Goal: Information Seeking & Learning: Learn about a topic

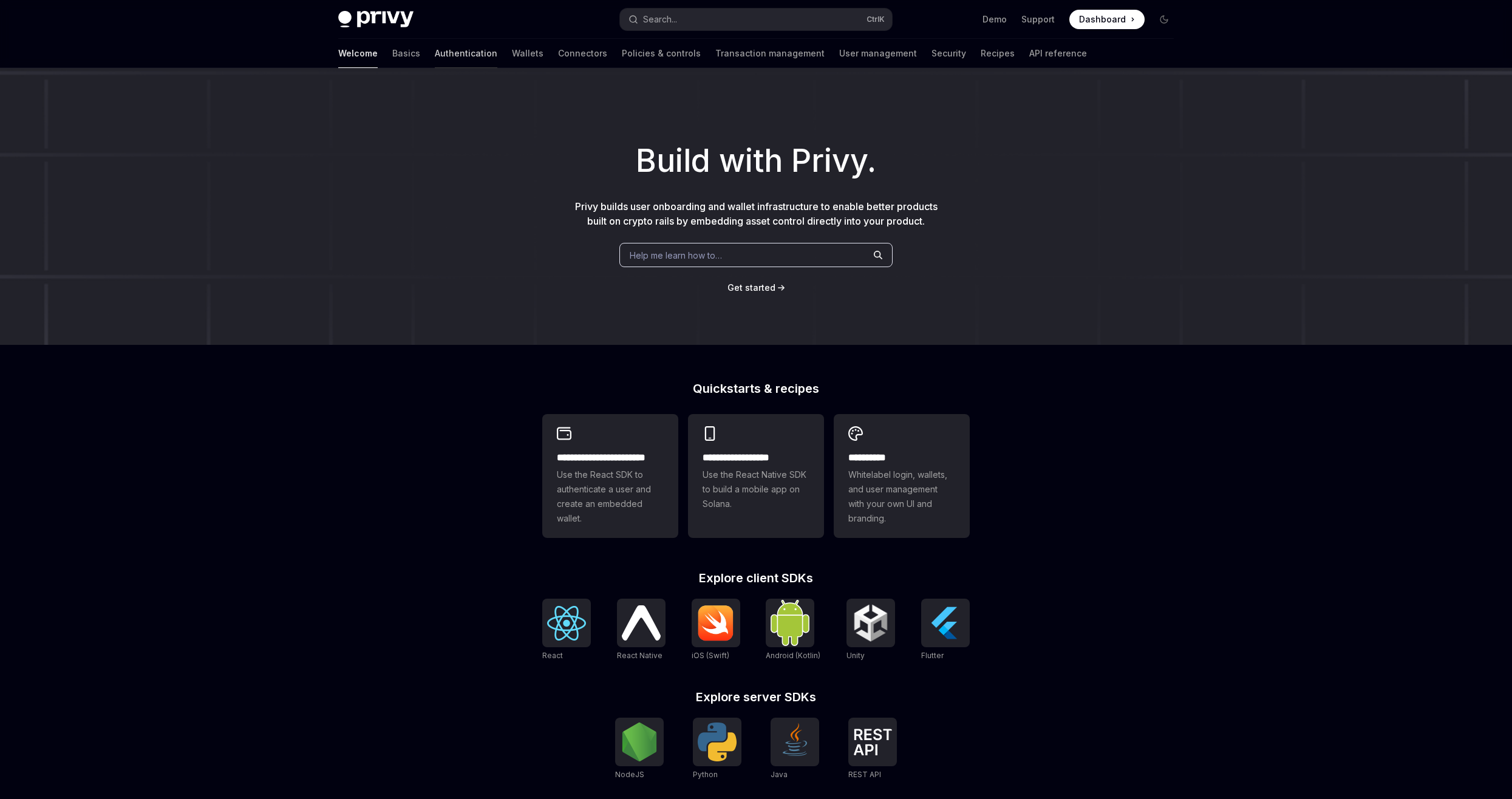
click at [435, 48] on link "Authentication" at bounding box center [466, 53] width 63 height 29
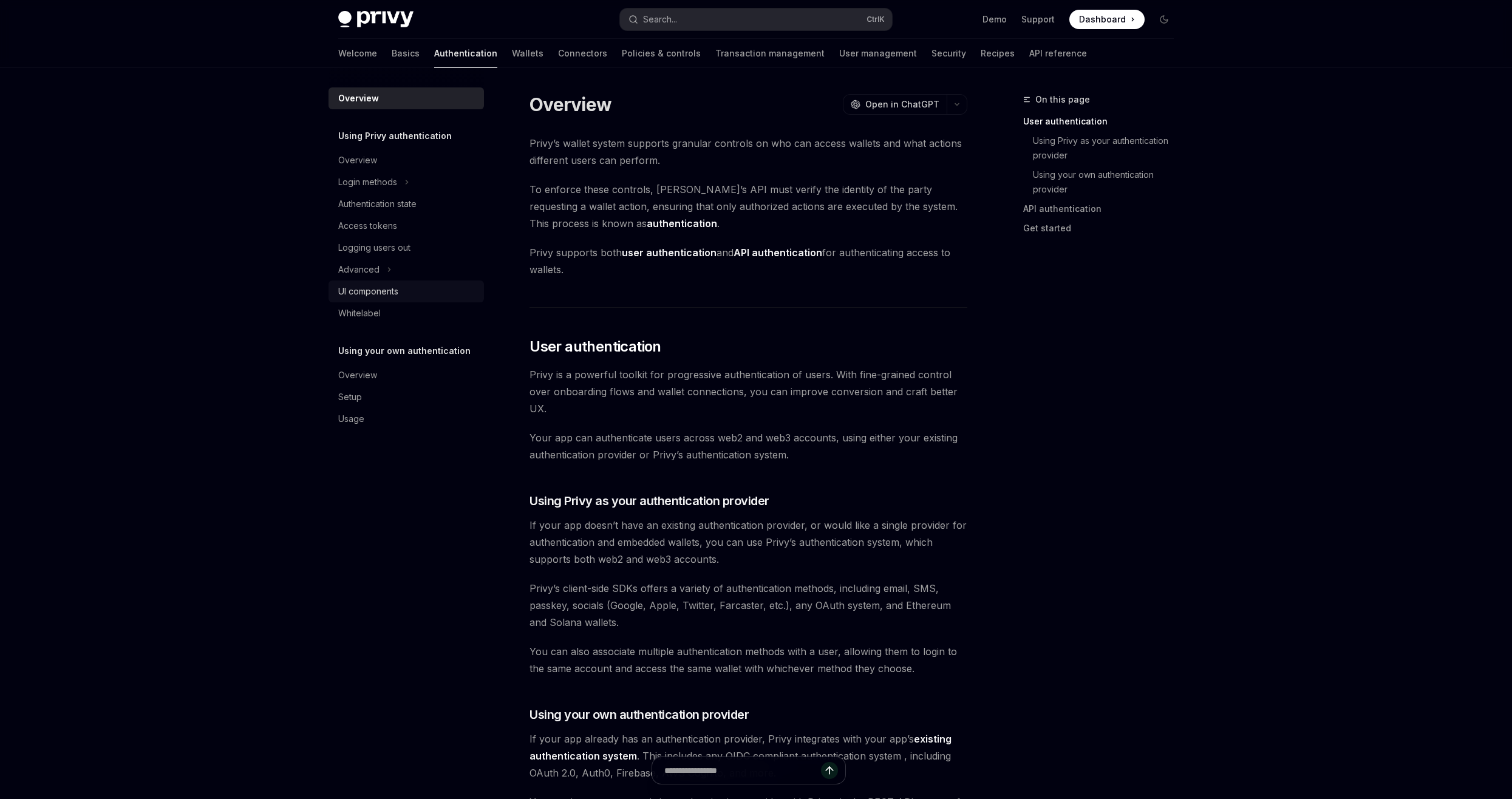
click at [376, 293] on div "UI components" at bounding box center [368, 291] width 60 height 14
type textarea "*"
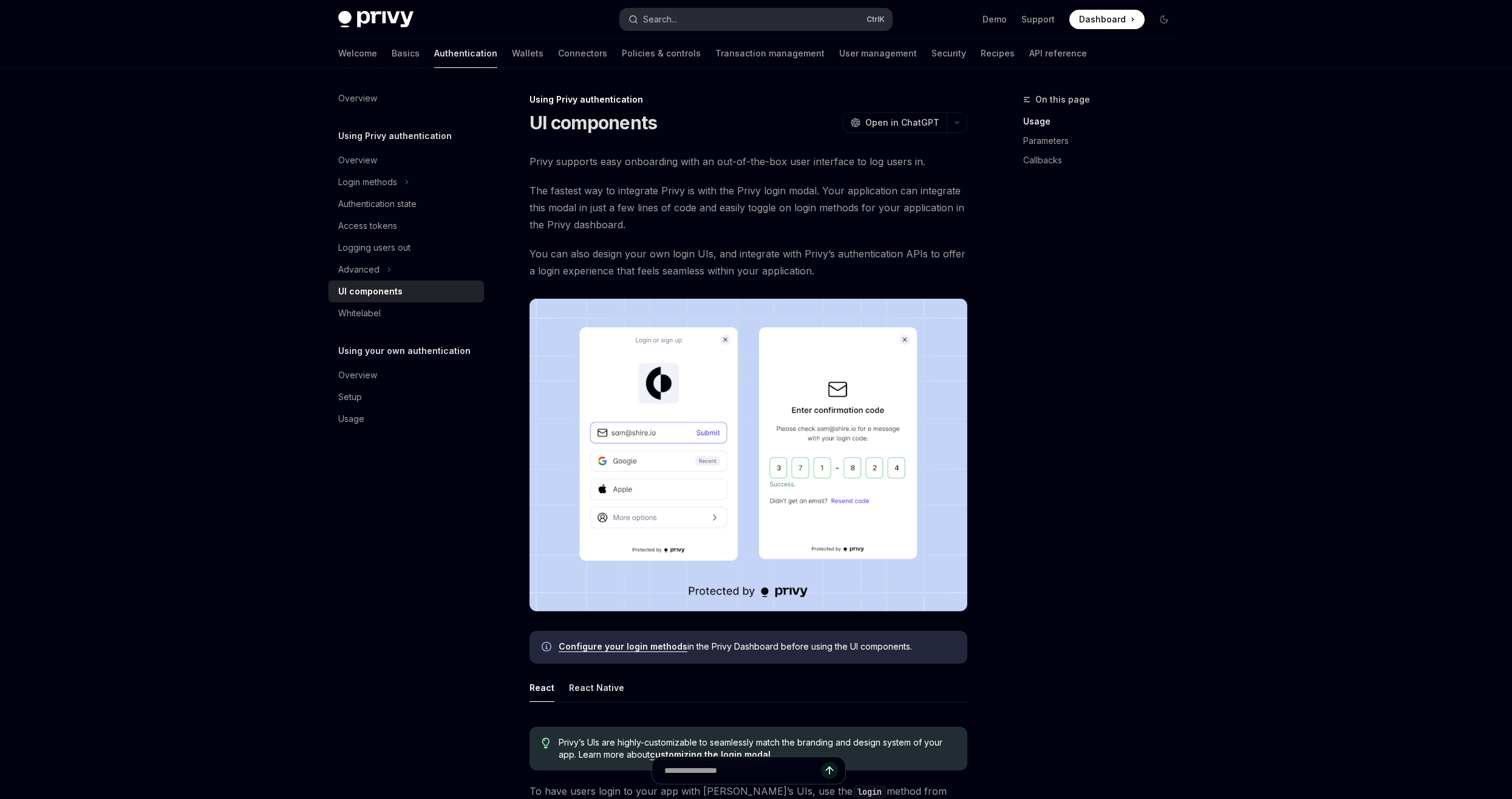
click at [726, 20] on button "Search... Ctrl K" at bounding box center [756, 19] width 272 height 22
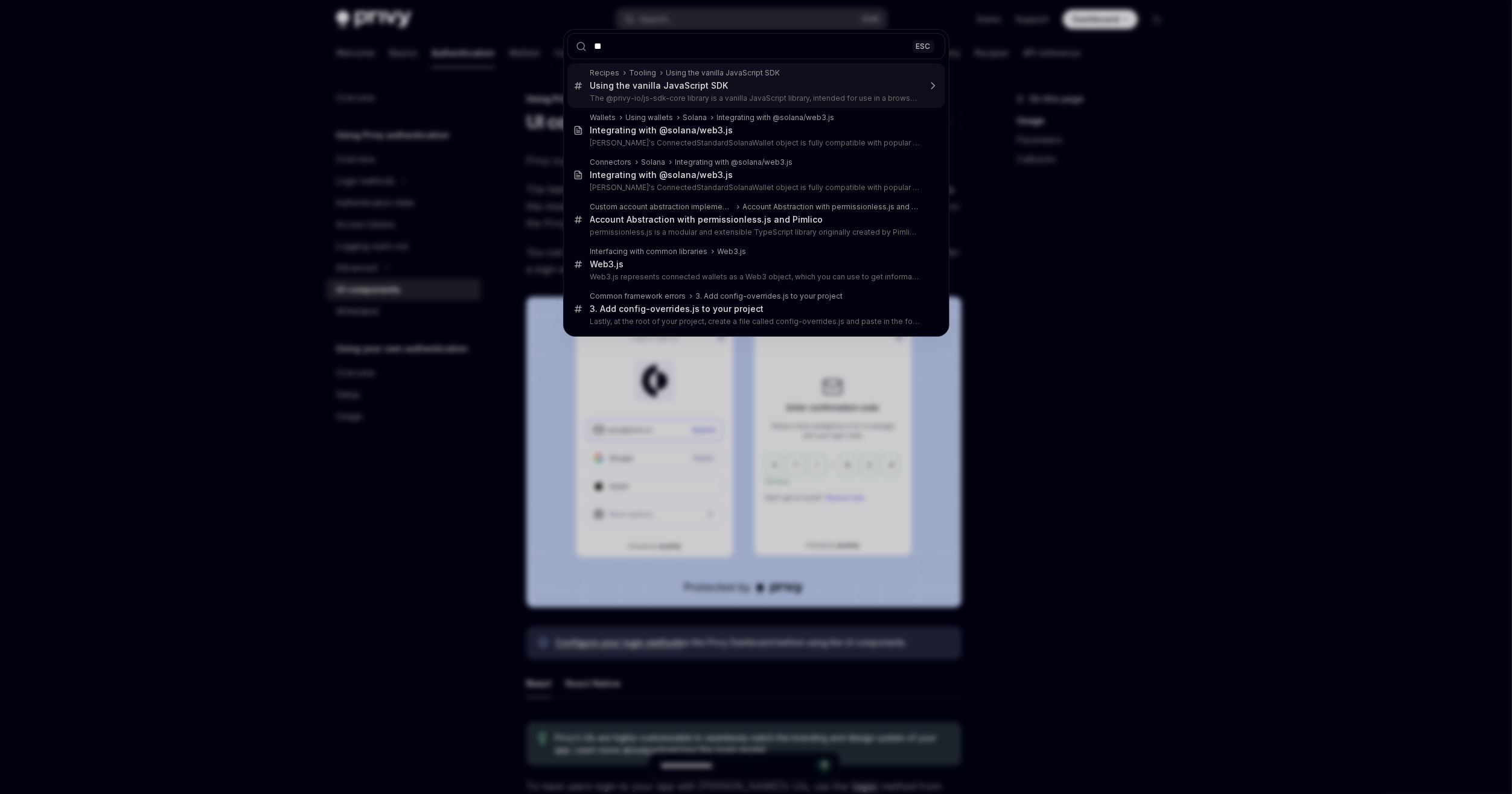
type input "***"
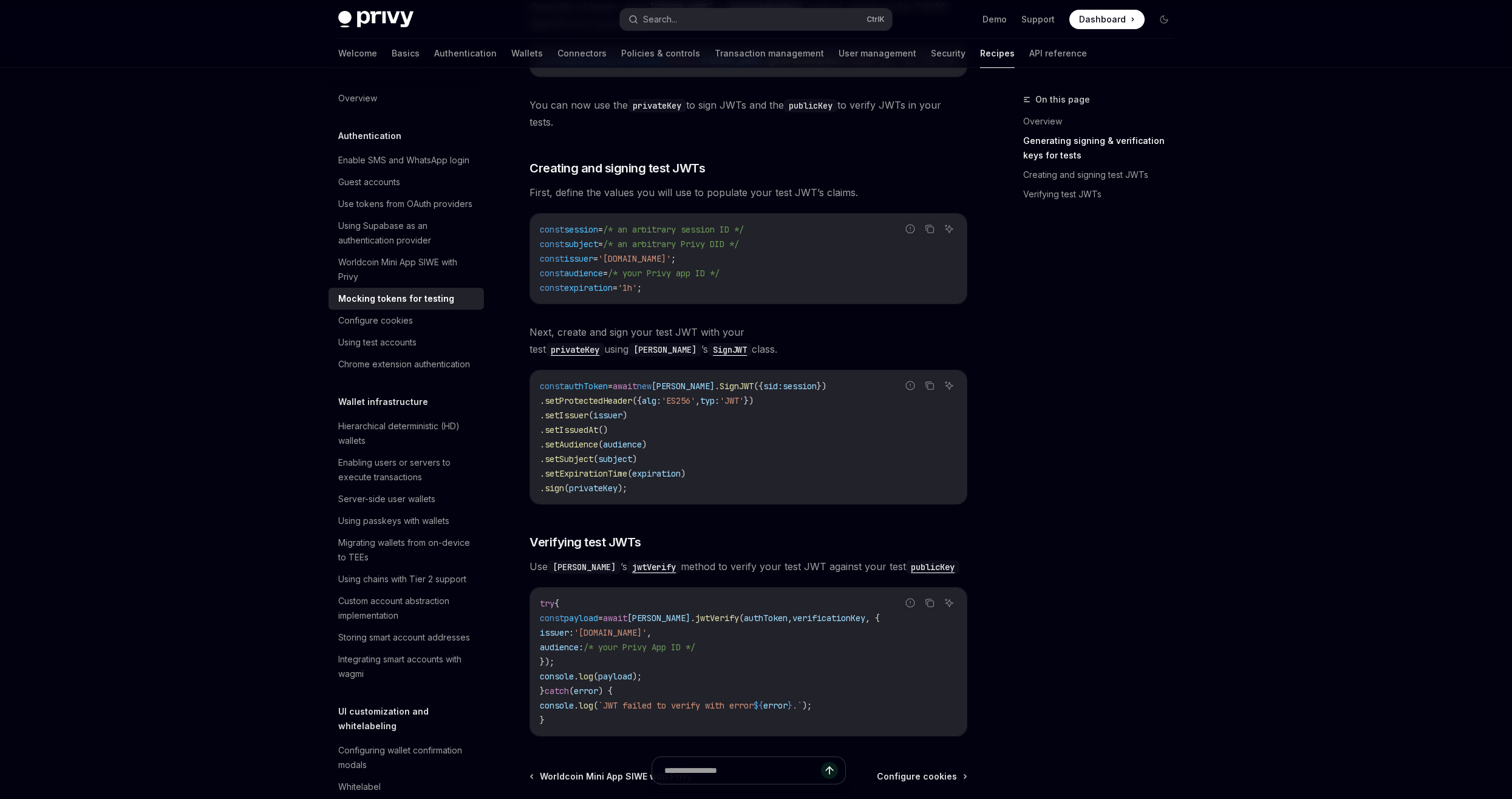
scroll to position [512, 0]
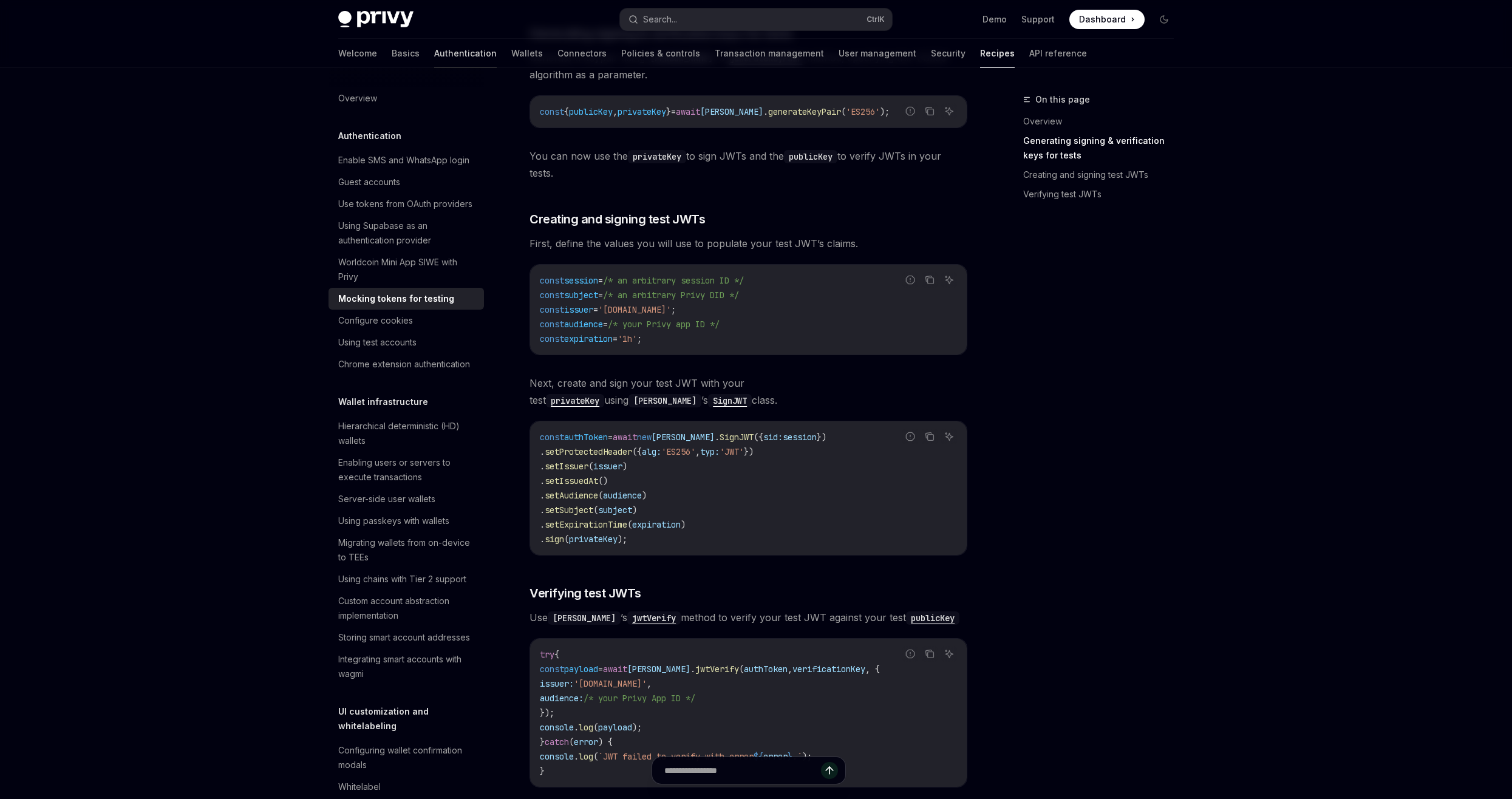
click at [434, 50] on link "Authentication" at bounding box center [466, 53] width 63 height 29
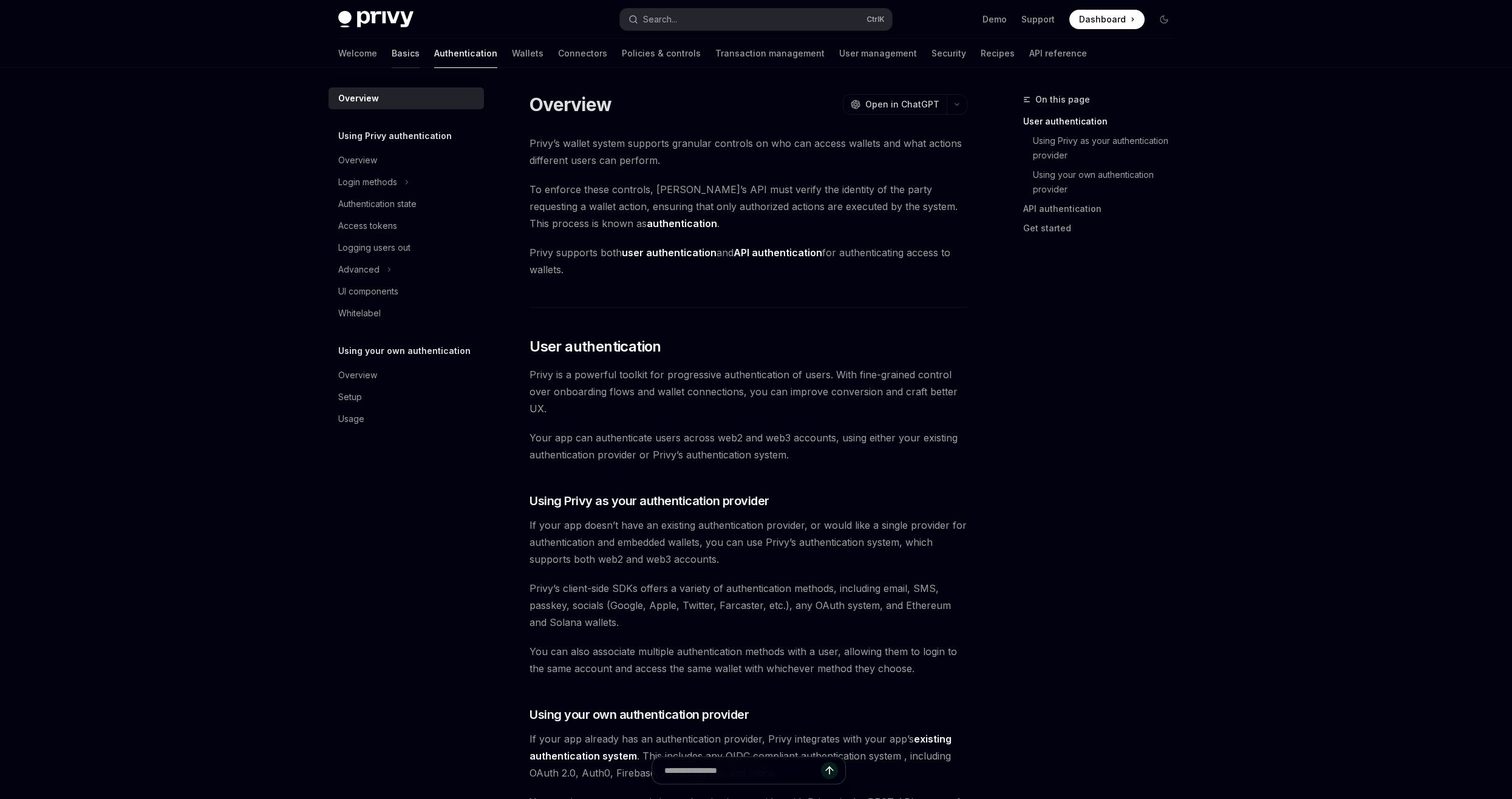
click at [392, 54] on link "Basics" at bounding box center [406, 53] width 28 height 29
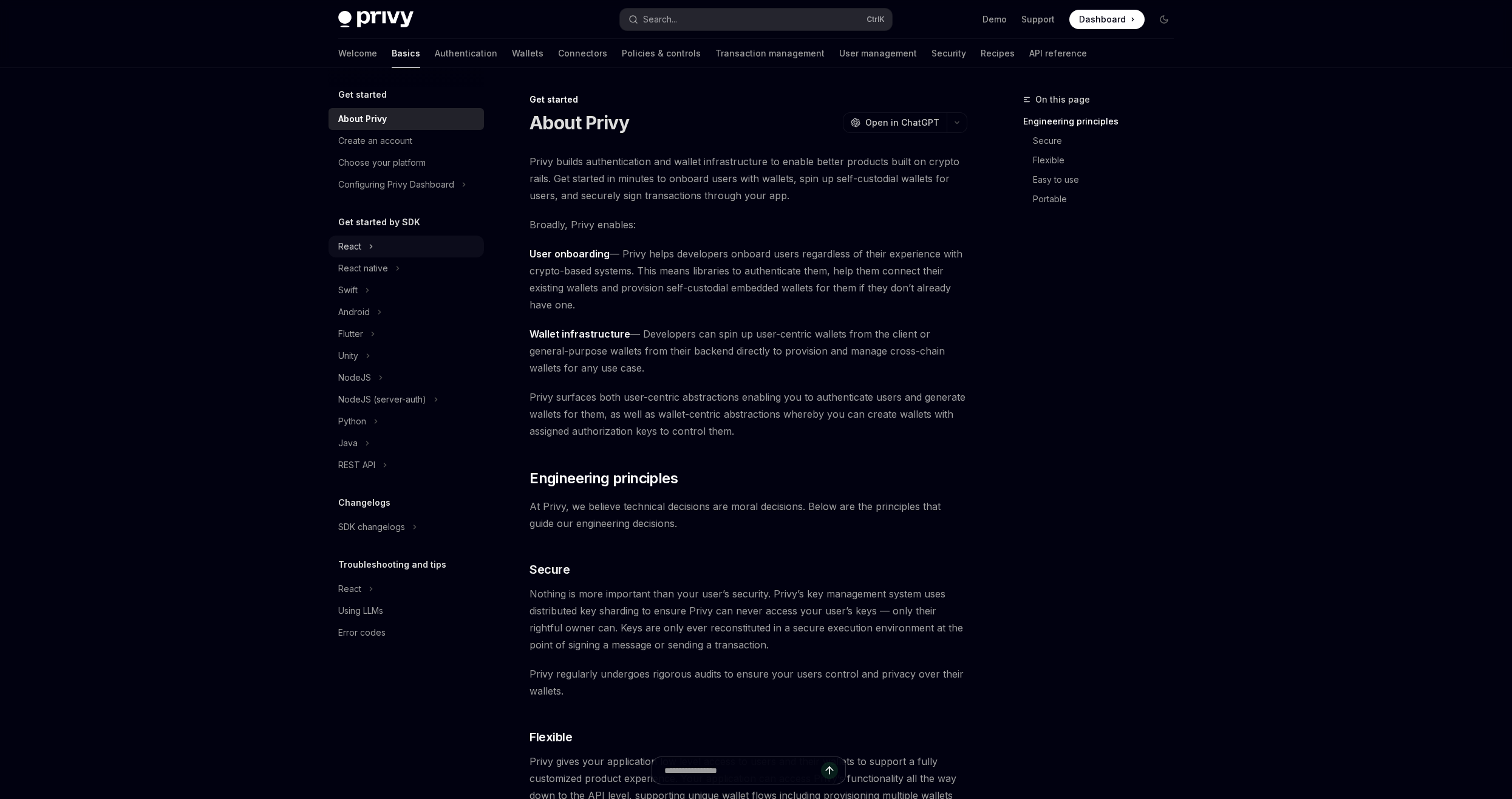
click at [370, 245] on icon at bounding box center [371, 247] width 2 height 4
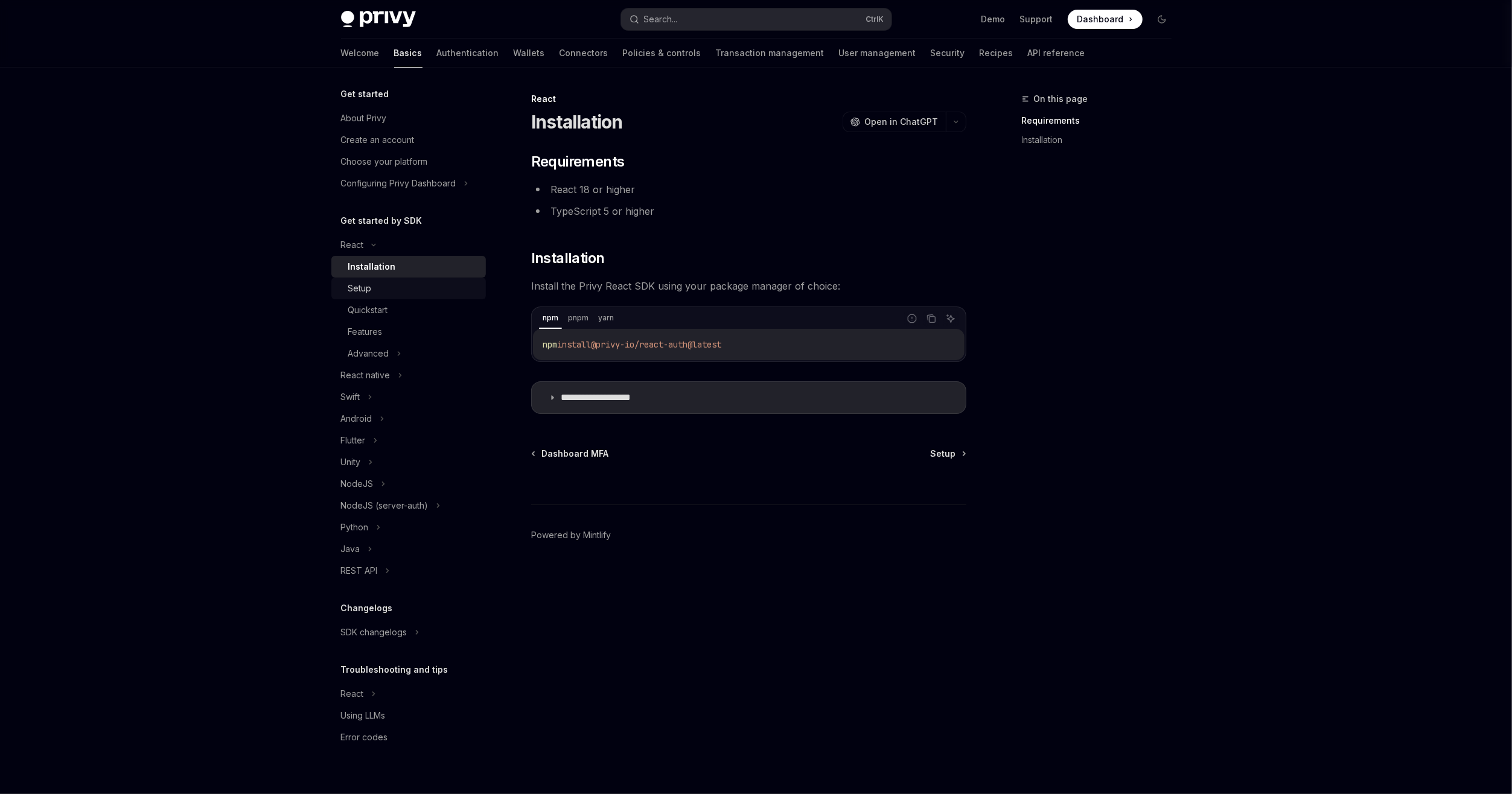
click at [372, 282] on div "Setup" at bounding box center [414, 289] width 130 height 14
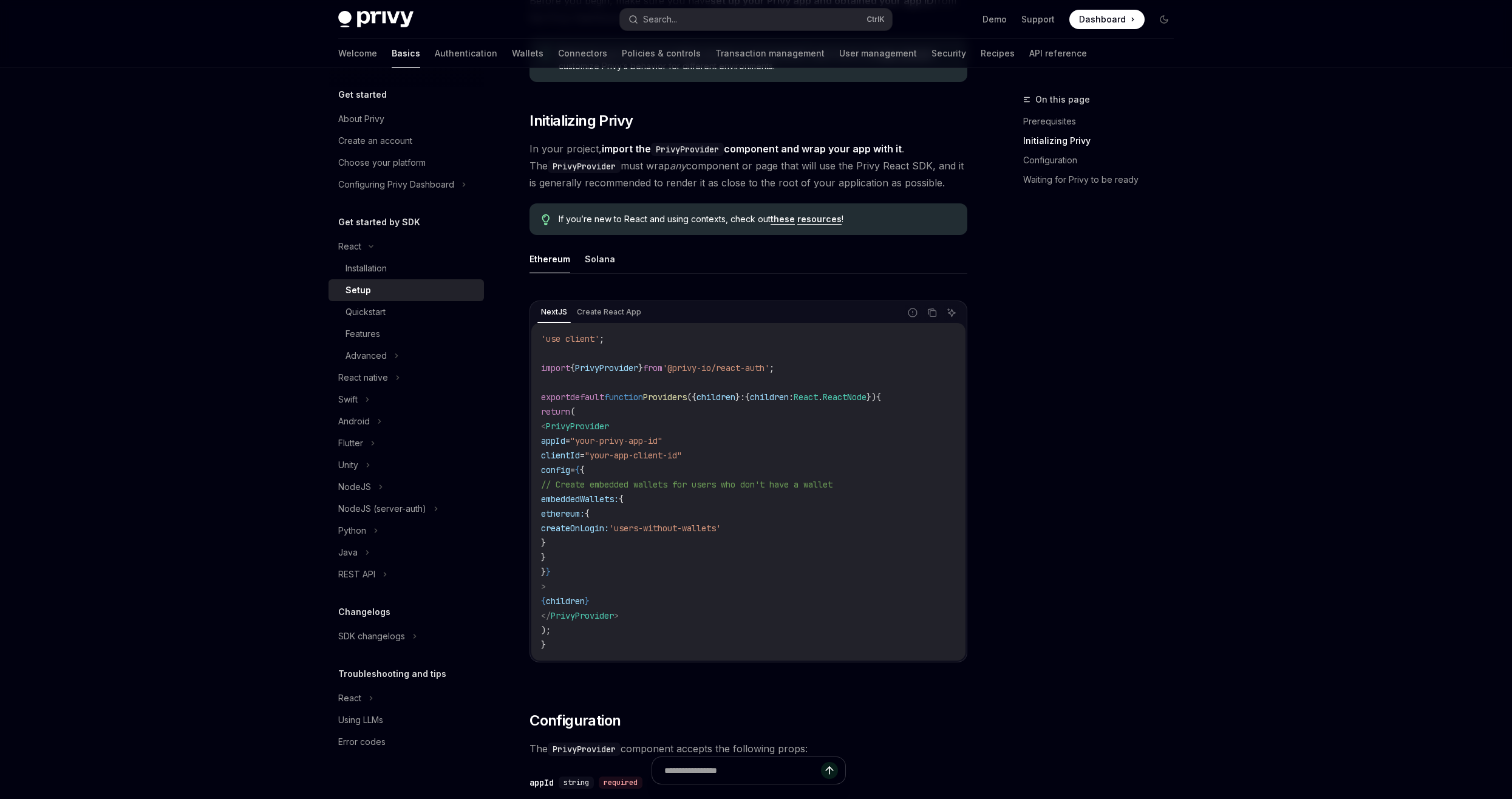
scroll to position [304, 0]
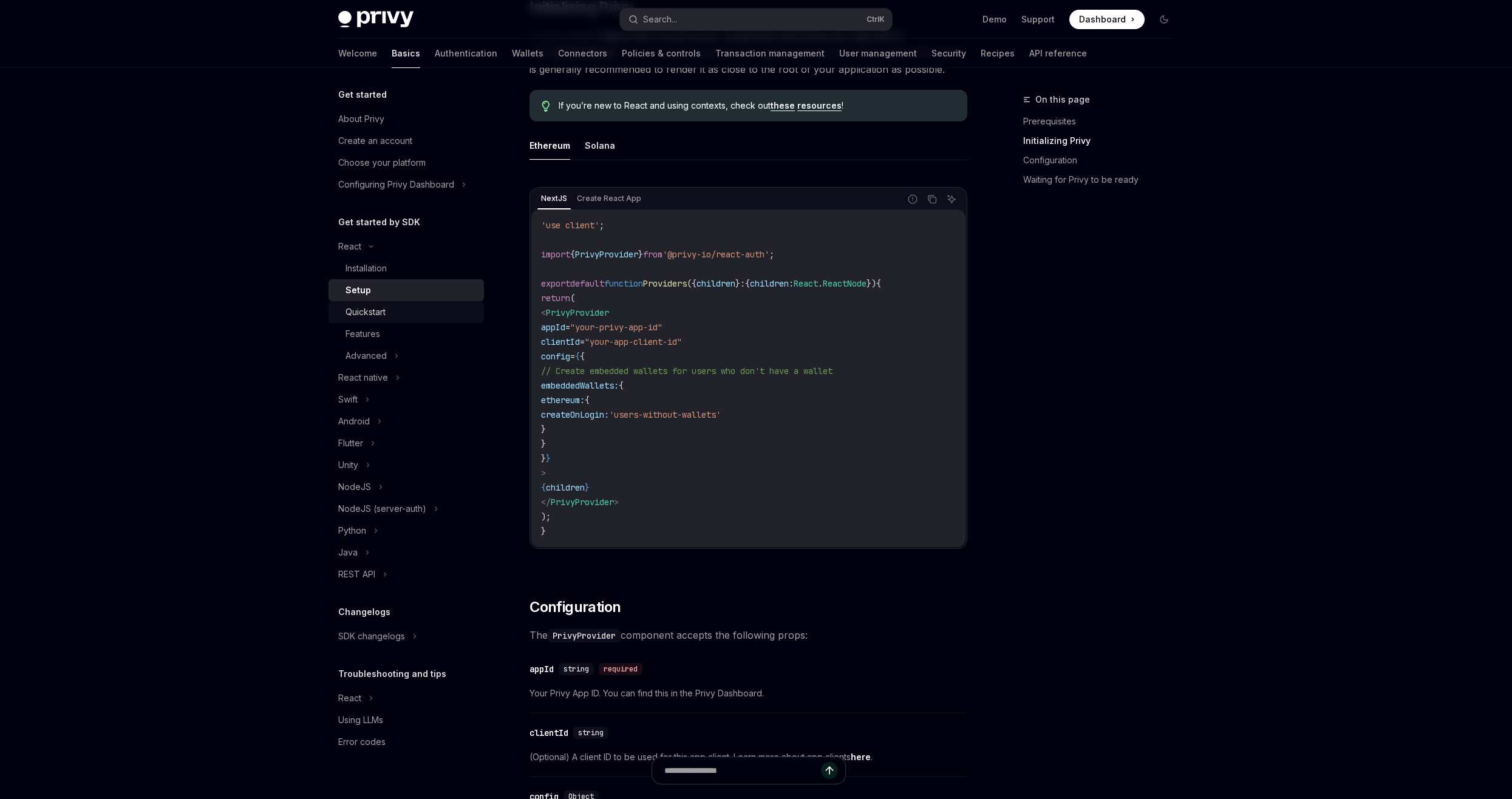
click at [363, 316] on div "Quickstart" at bounding box center [365, 312] width 40 height 14
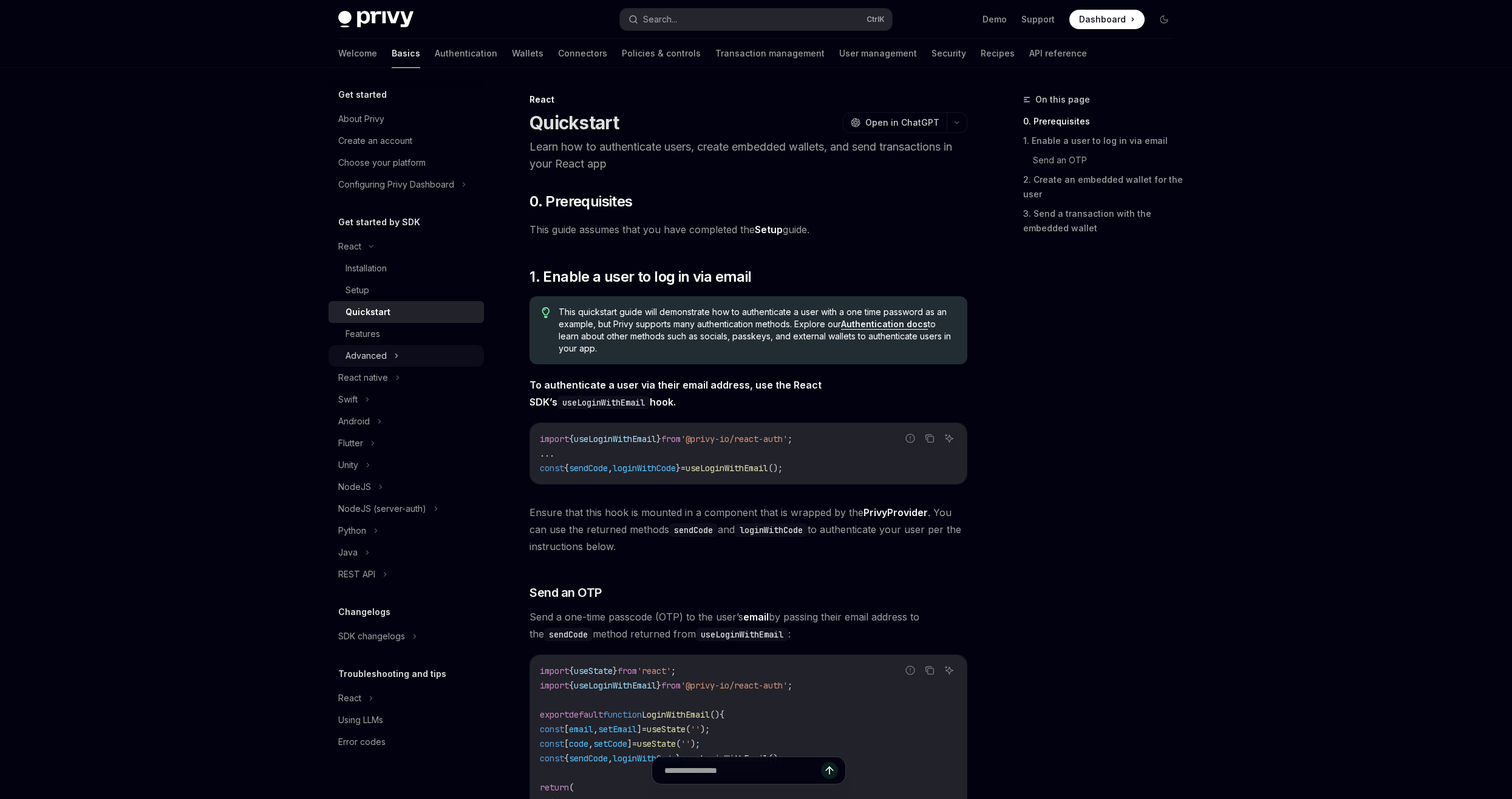
click at [371, 351] on div "Advanced" at bounding box center [366, 356] width 41 height 14
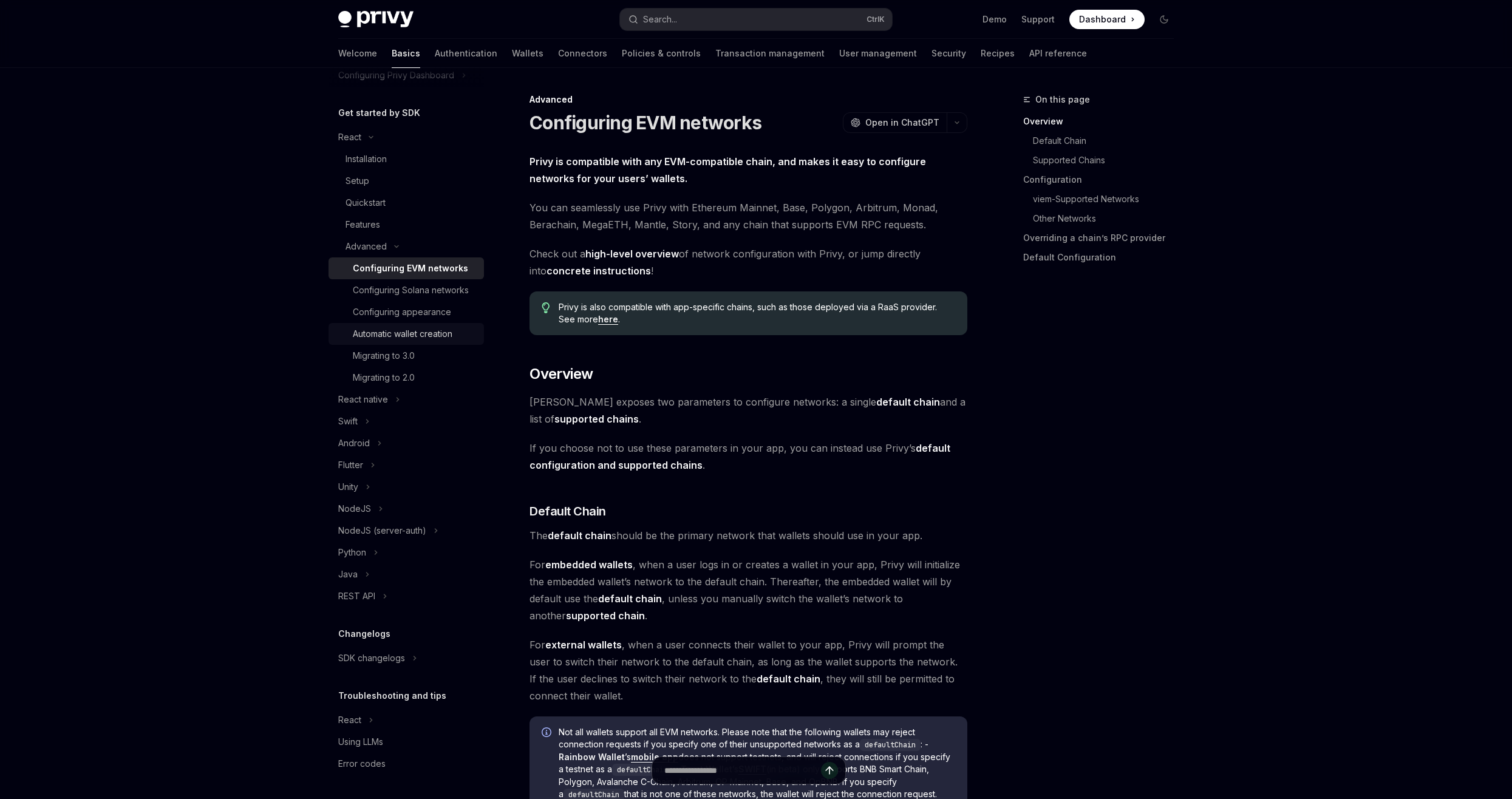
scroll to position [122, 0]
click at [371, 399] on div "React native" at bounding box center [363, 400] width 50 height 14
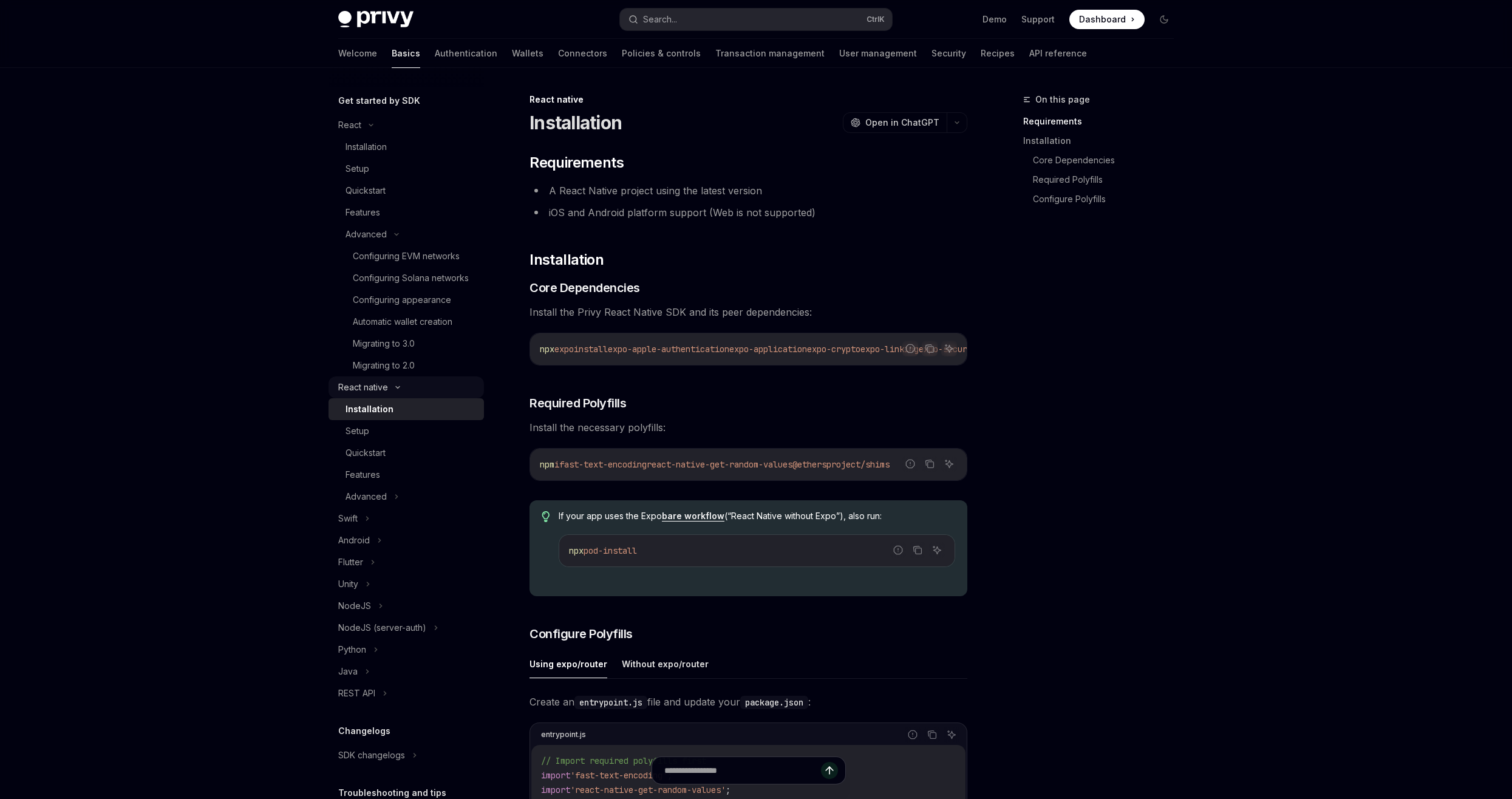
click at [366, 395] on div "React native" at bounding box center [363, 387] width 50 height 14
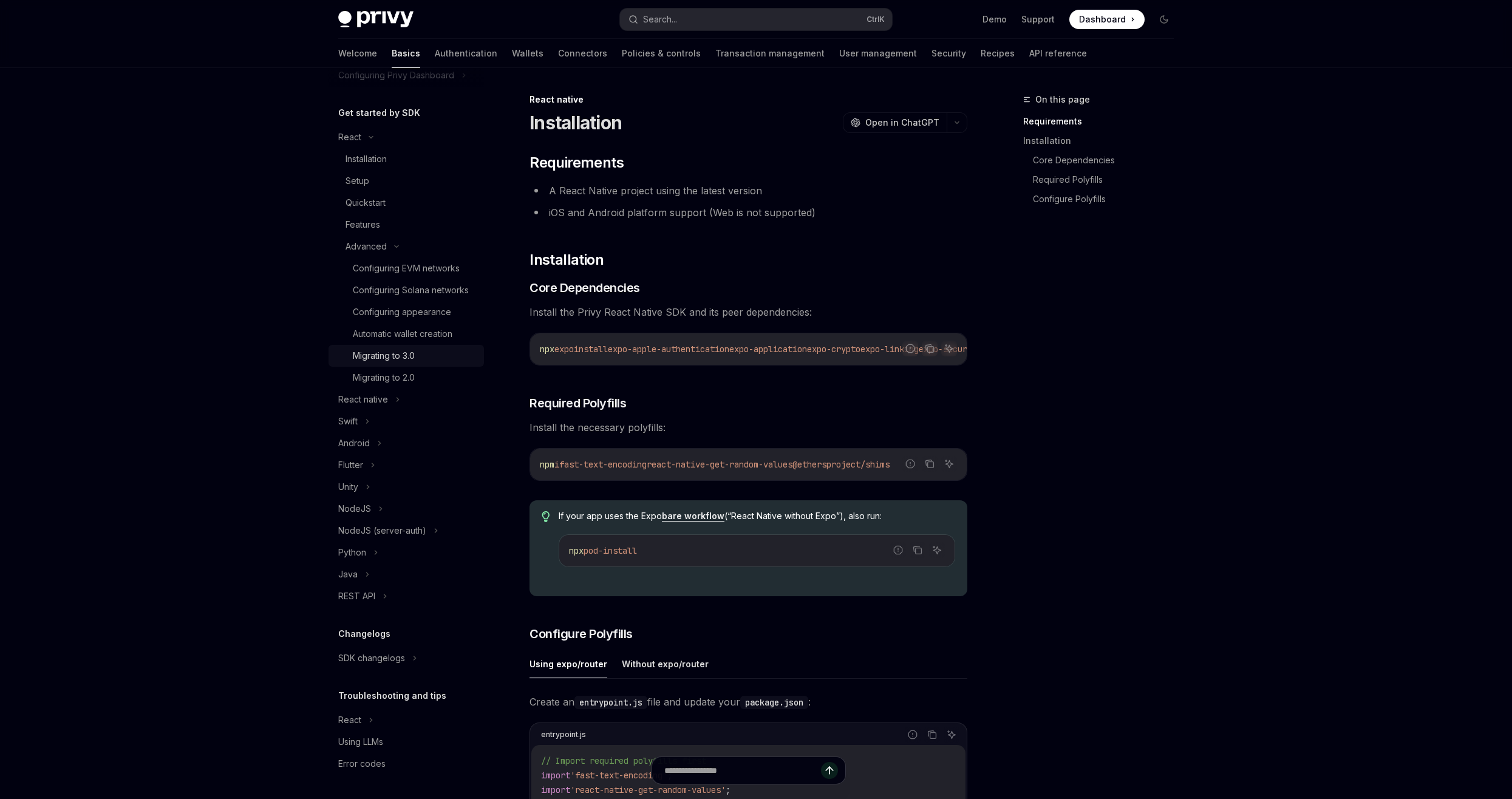
click at [378, 358] on div "Migrating to 3.0" at bounding box center [383, 356] width 62 height 14
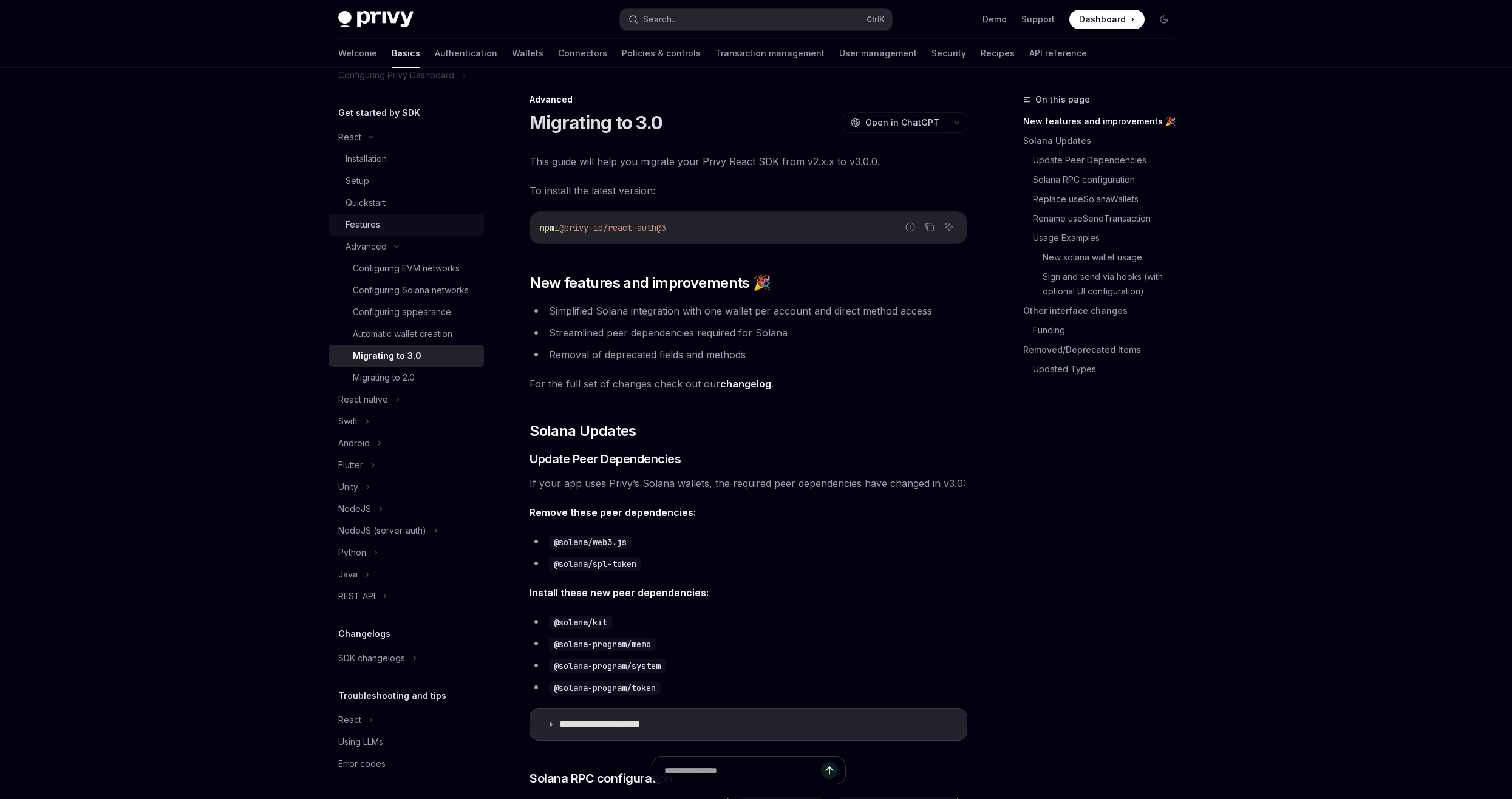
click at [360, 217] on div "Features" at bounding box center [362, 224] width 35 height 14
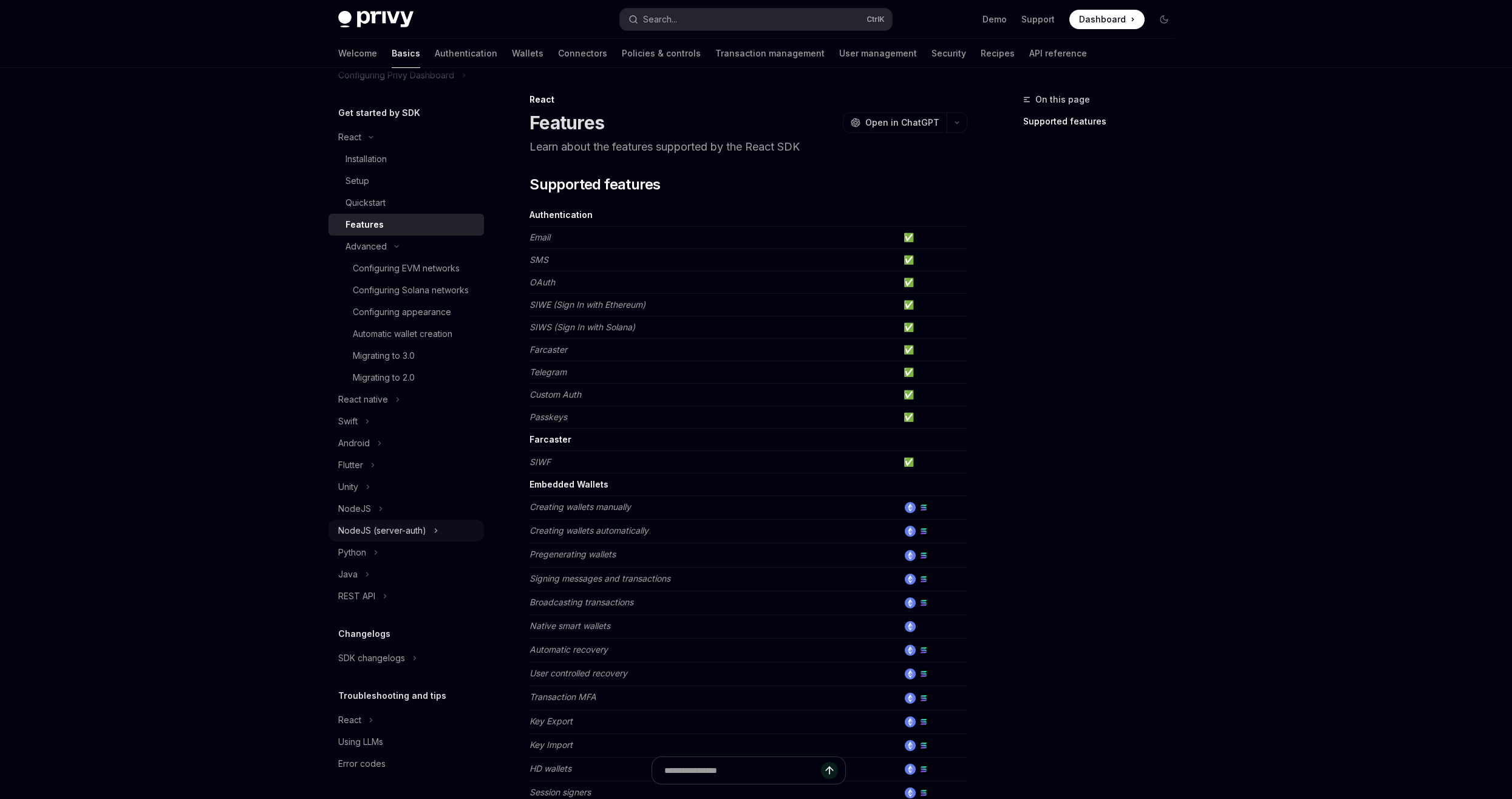
click at [398, 531] on div "NodeJS (server-auth)" at bounding box center [382, 531] width 88 height 14
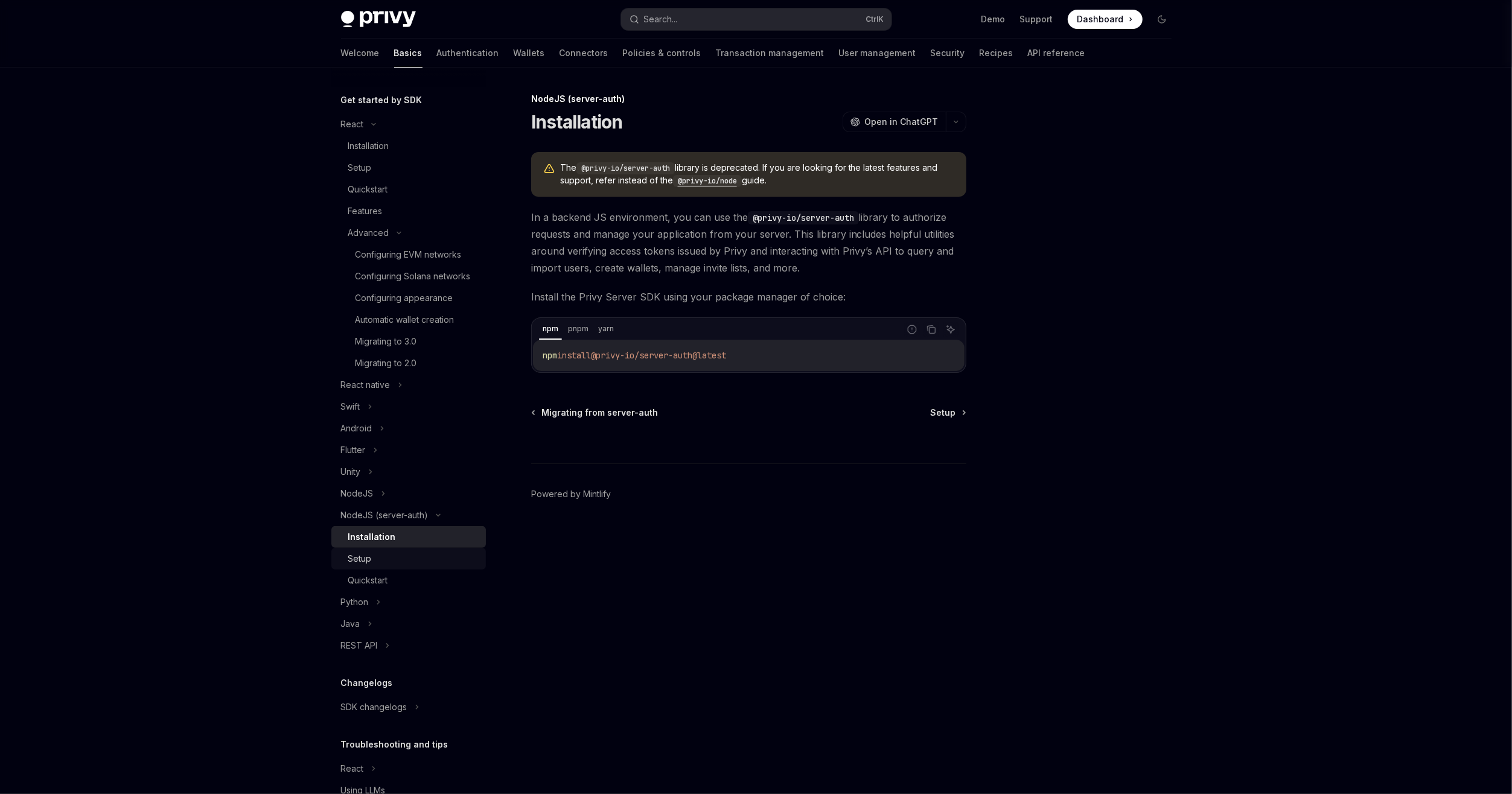
click at [380, 566] on div "Setup" at bounding box center [414, 559] width 130 height 14
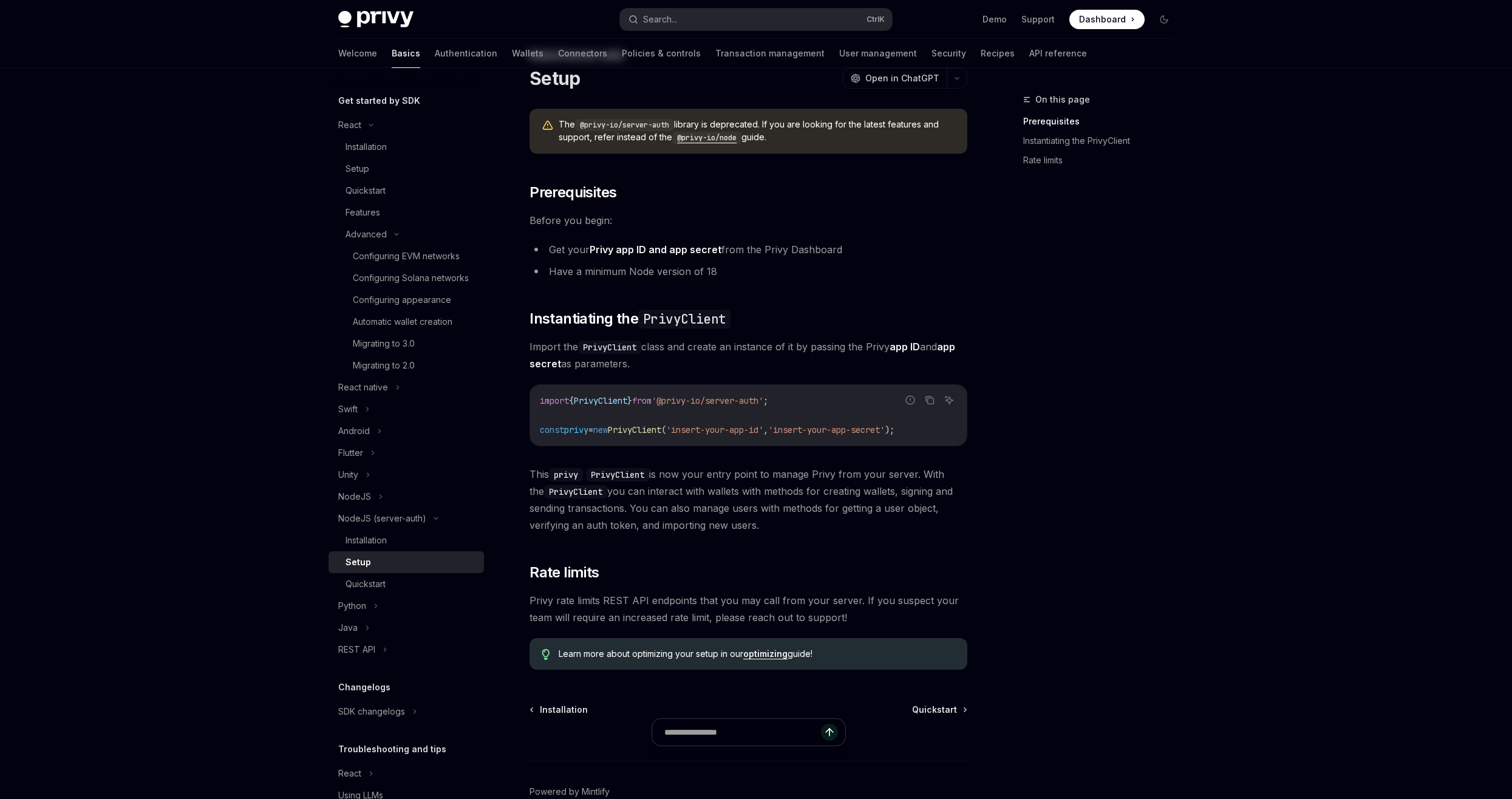
scroll to position [109, 0]
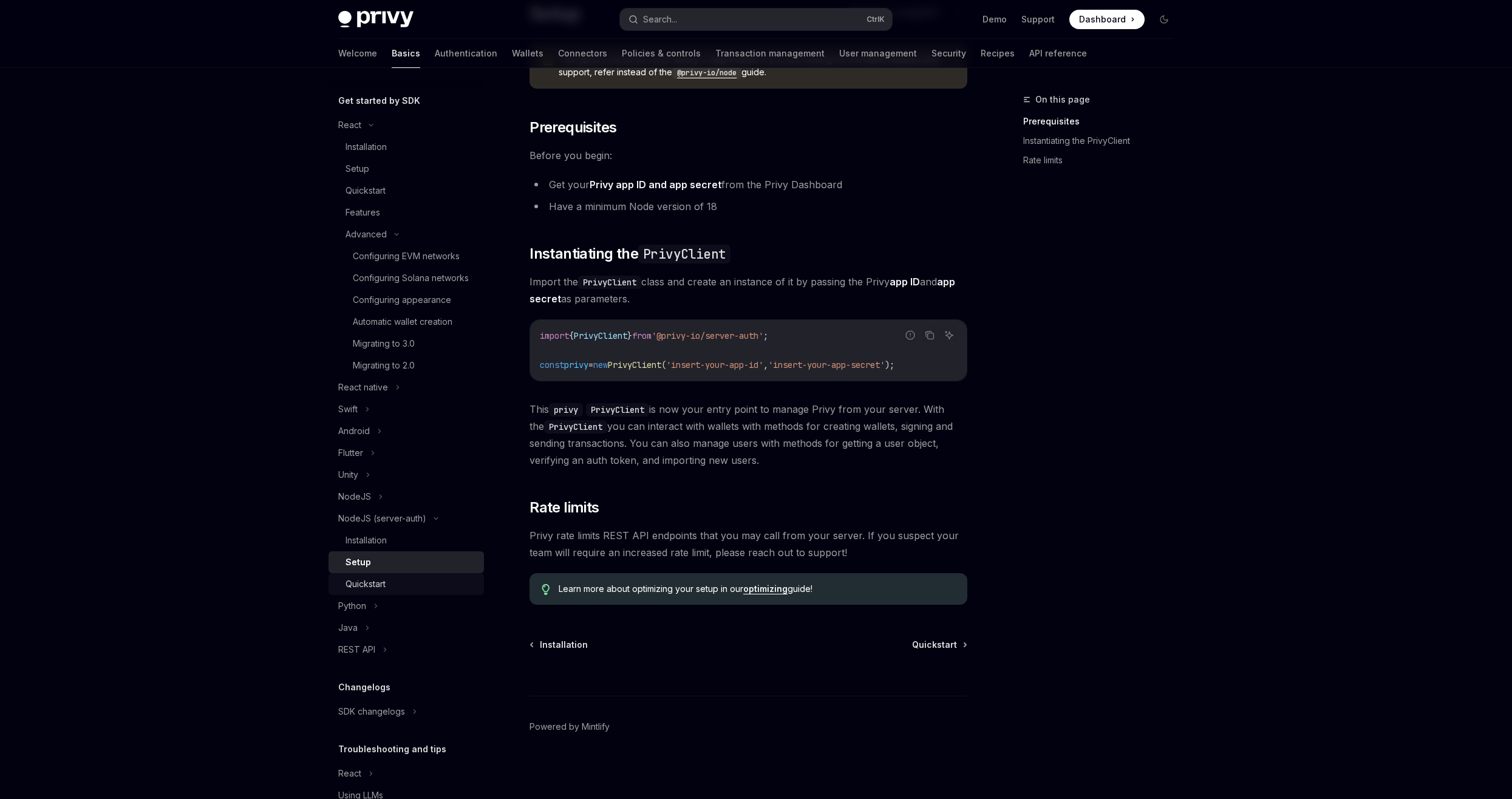
click at [388, 592] on div "Quickstart" at bounding box center [411, 584] width 131 height 14
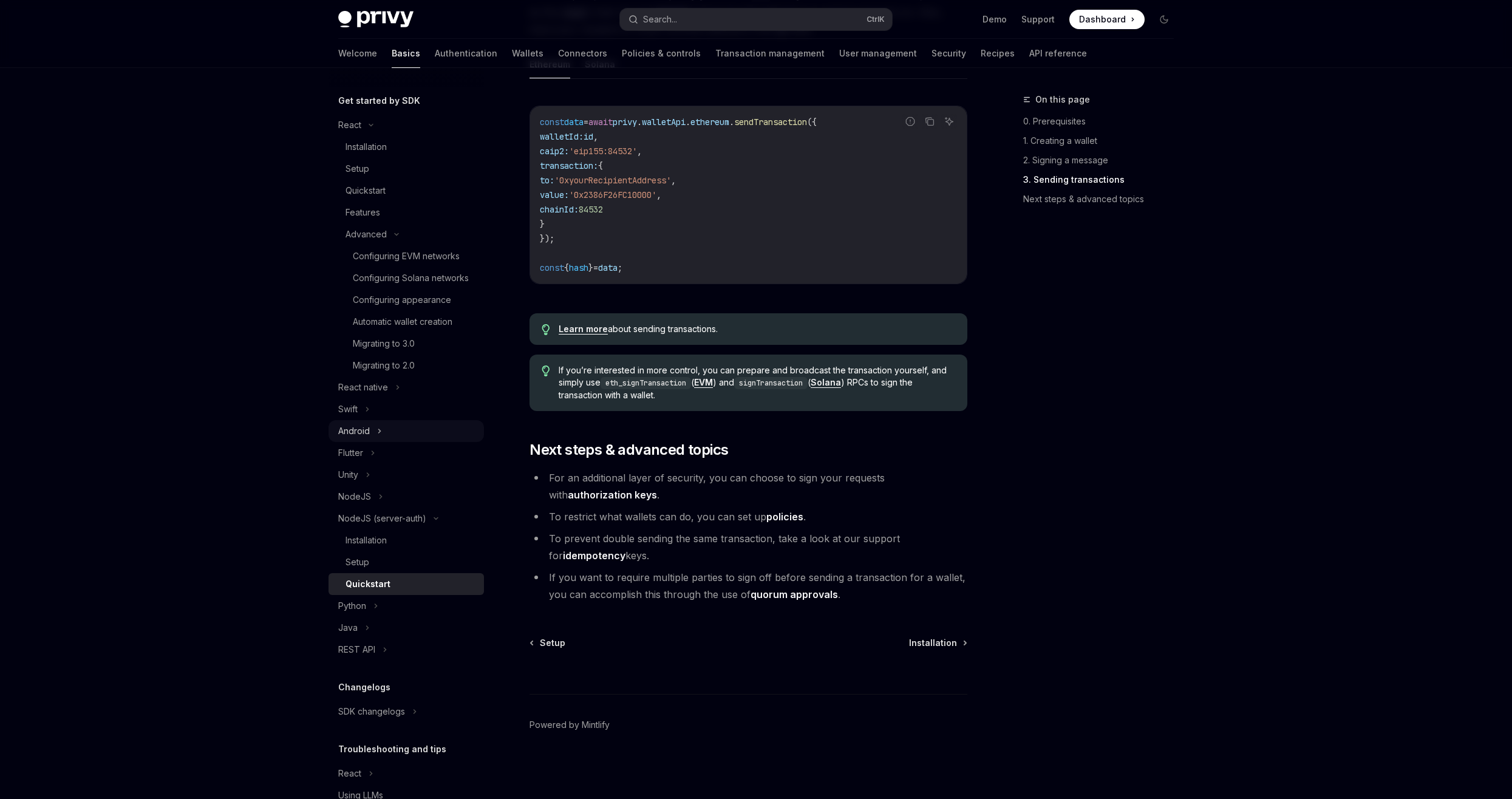
scroll to position [190, 0]
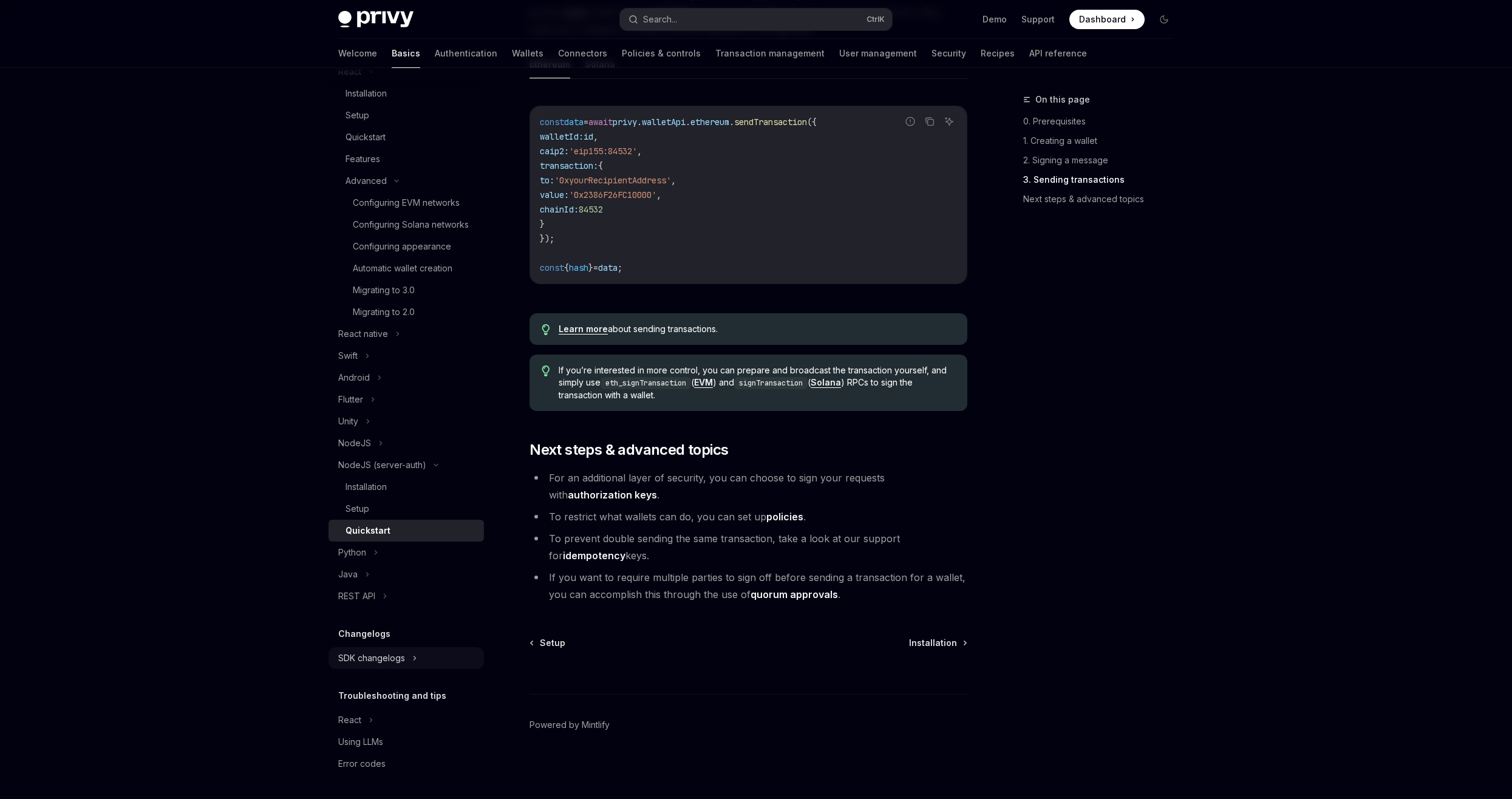
click at [384, 659] on div "SDK changelogs" at bounding box center [372, 658] width 67 height 14
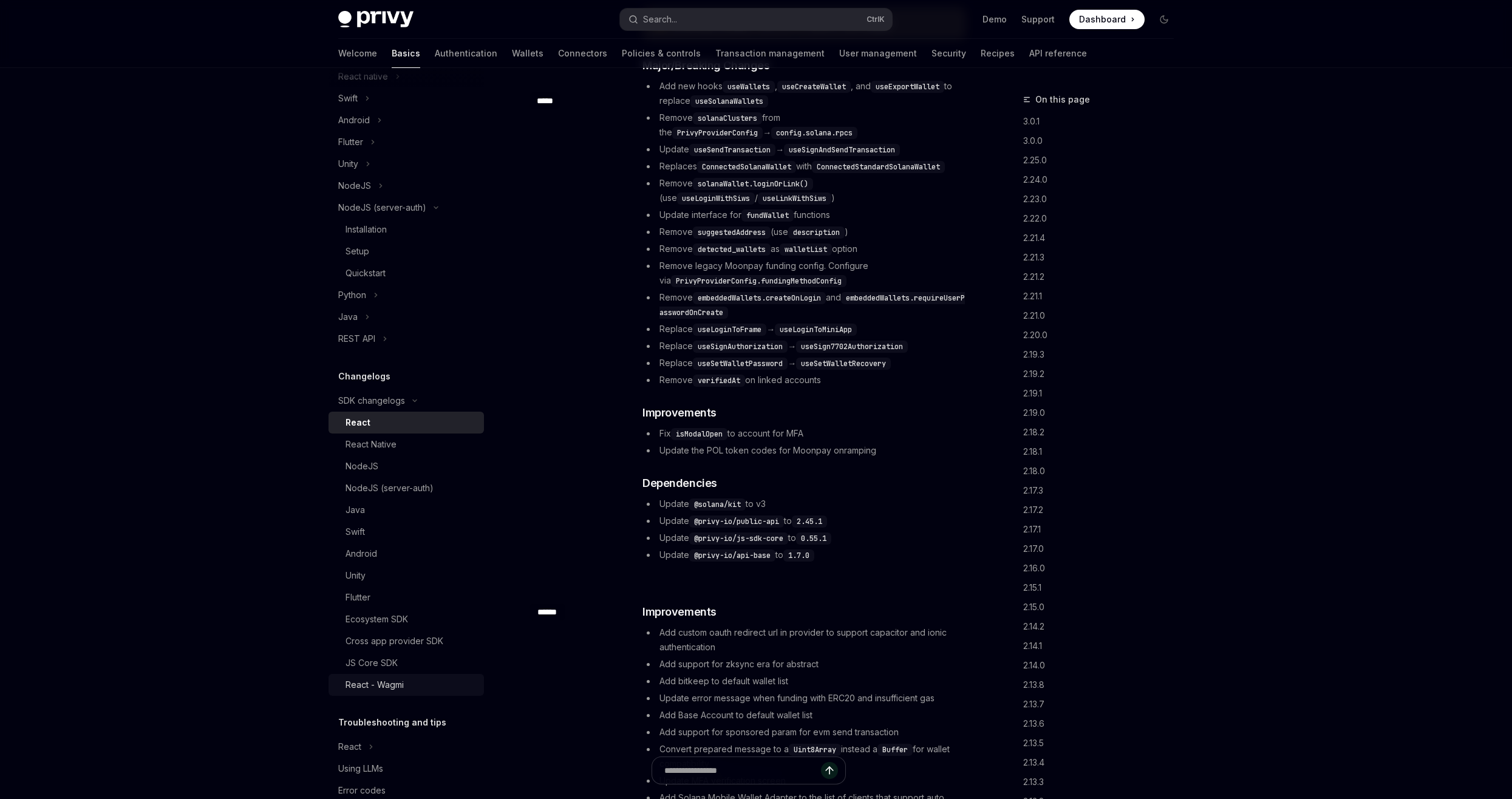
scroll to position [474, 0]
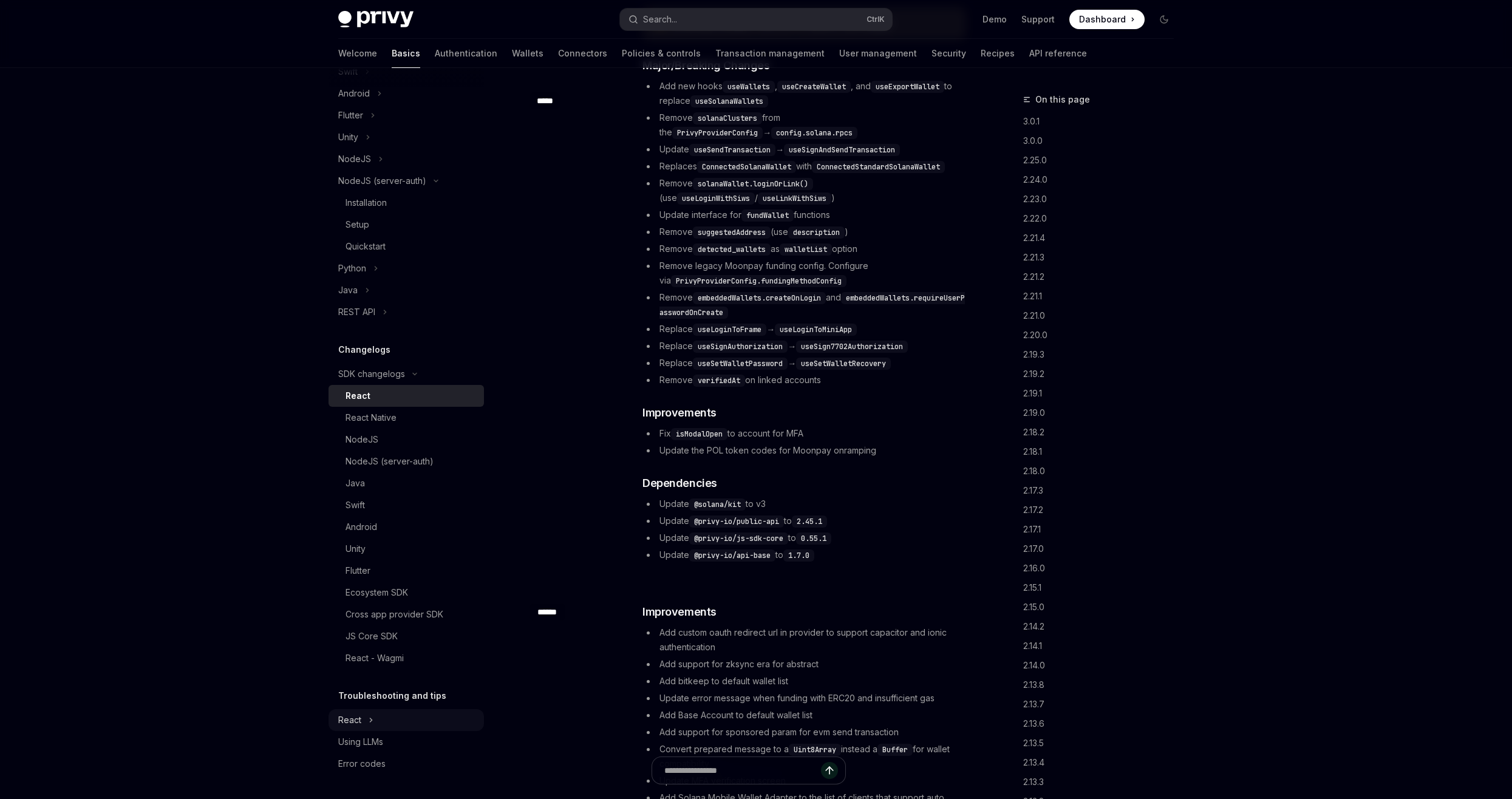
click at [359, 715] on div "React" at bounding box center [349, 720] width 23 height 14
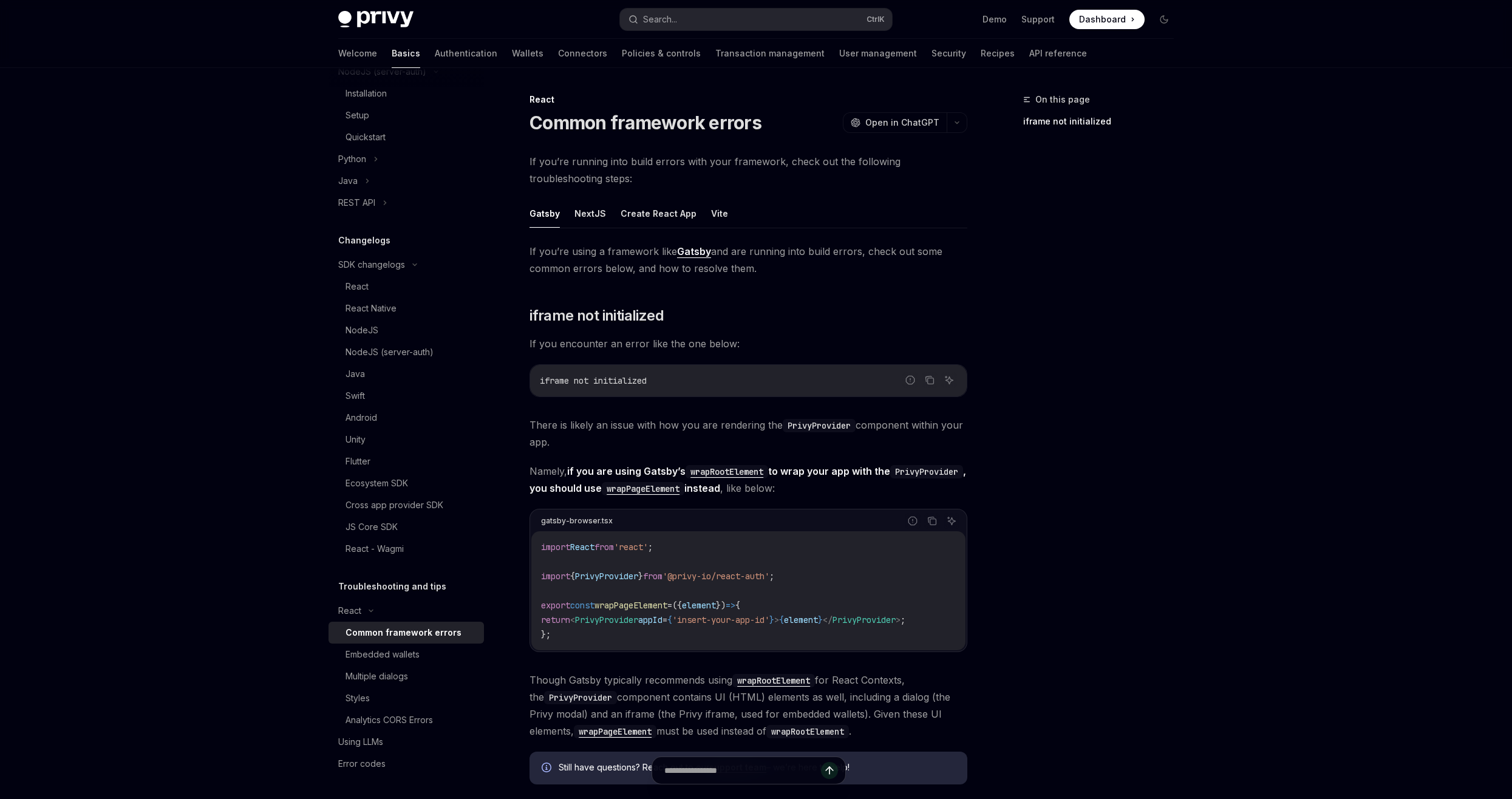
scroll to position [182, 0]
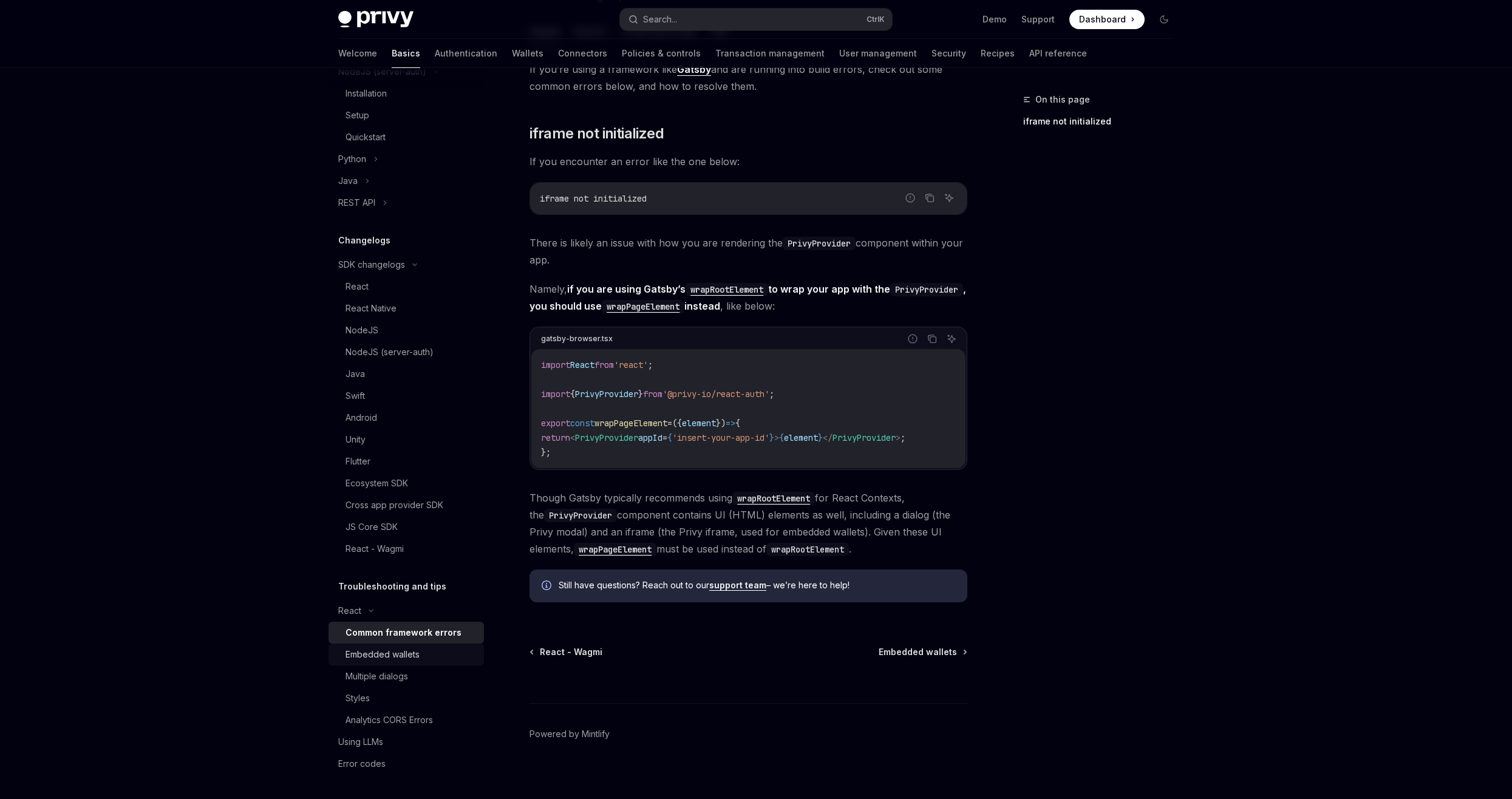
click at [400, 652] on div "Embedded wallets" at bounding box center [382, 654] width 74 height 14
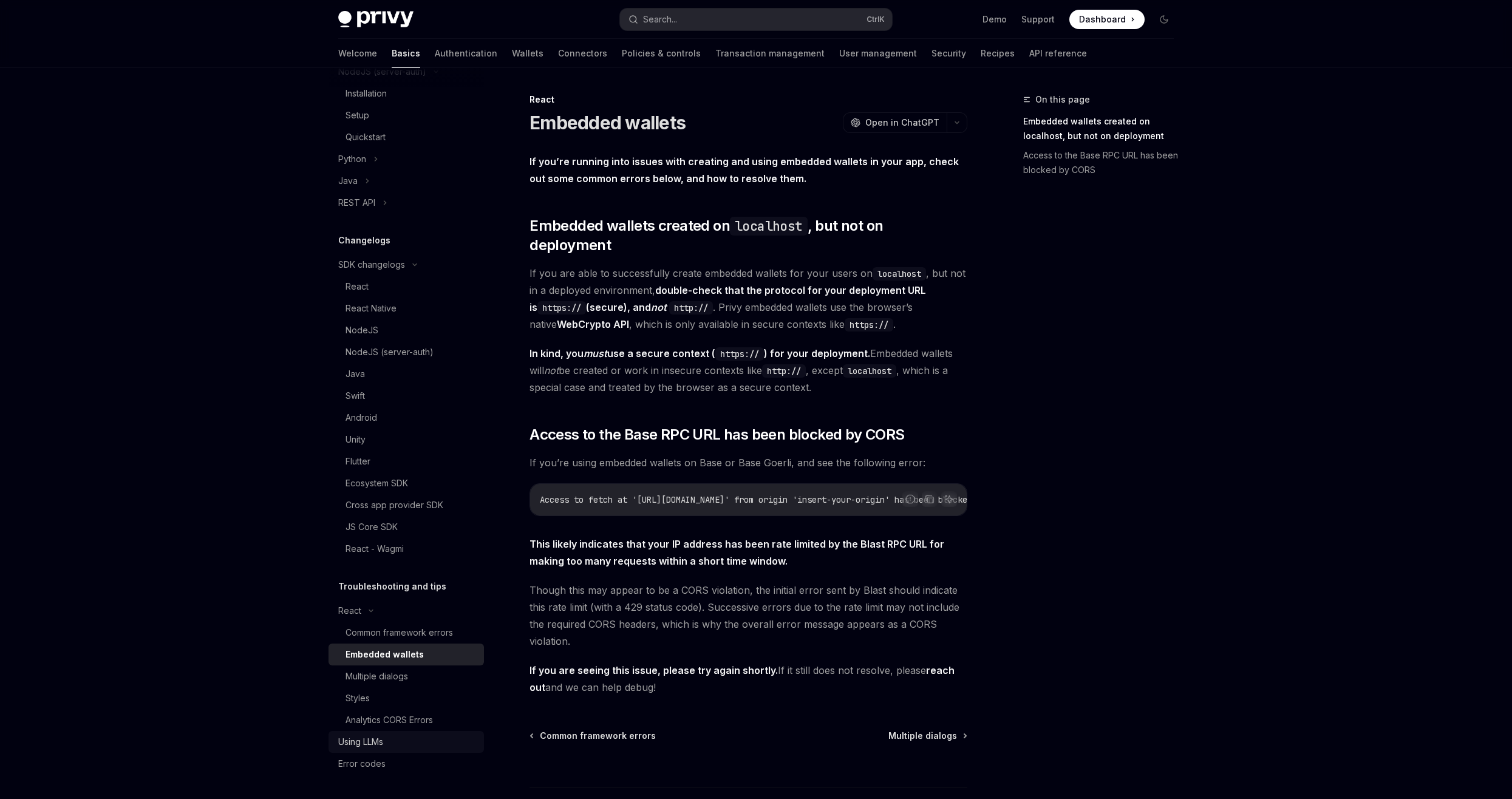
click at [375, 753] on link "Using LLMs" at bounding box center [406, 742] width 156 height 22
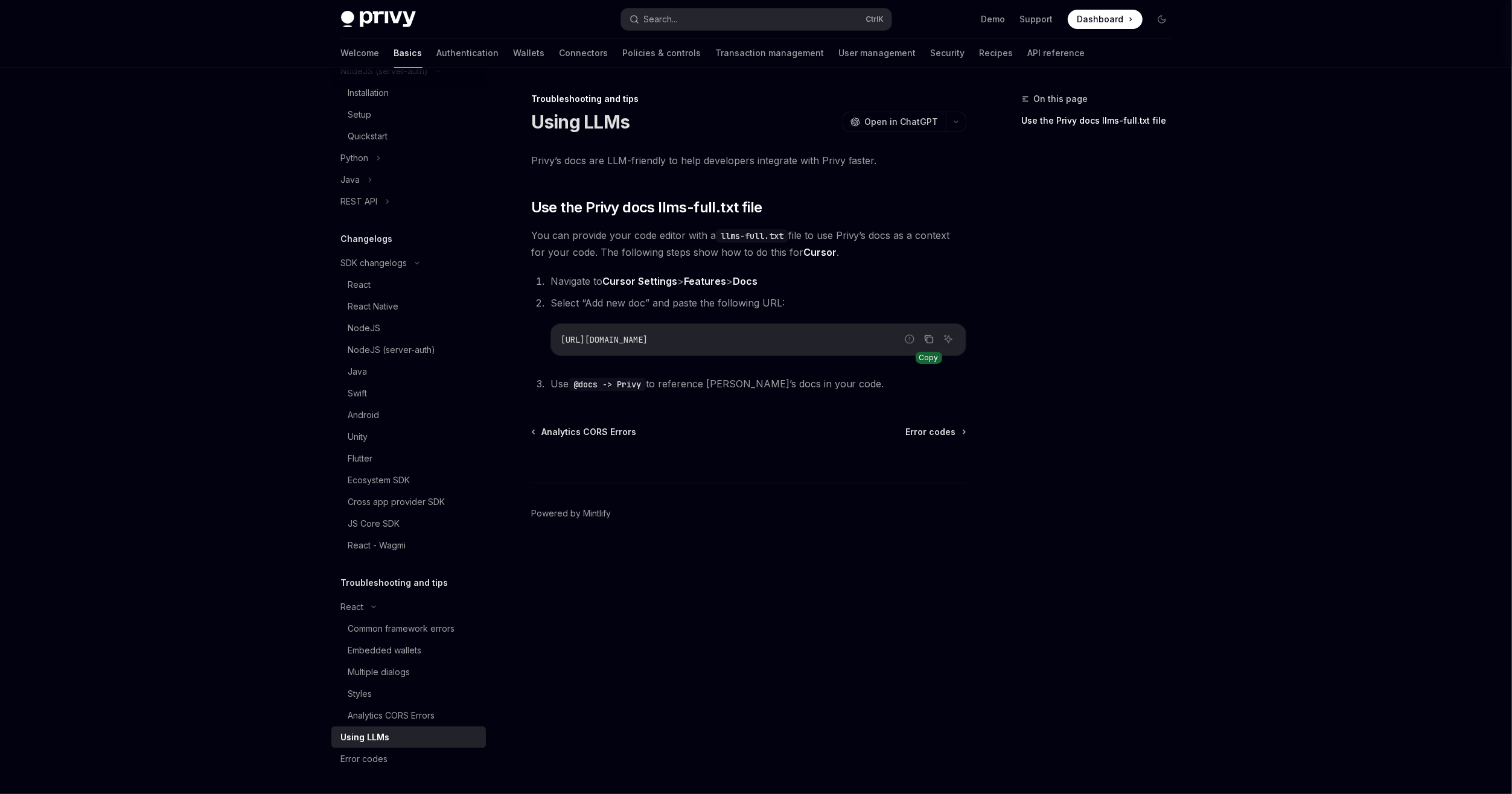
click at [924, 340] on icon "Copy the contents from the code block" at bounding box center [929, 339] width 10 height 10
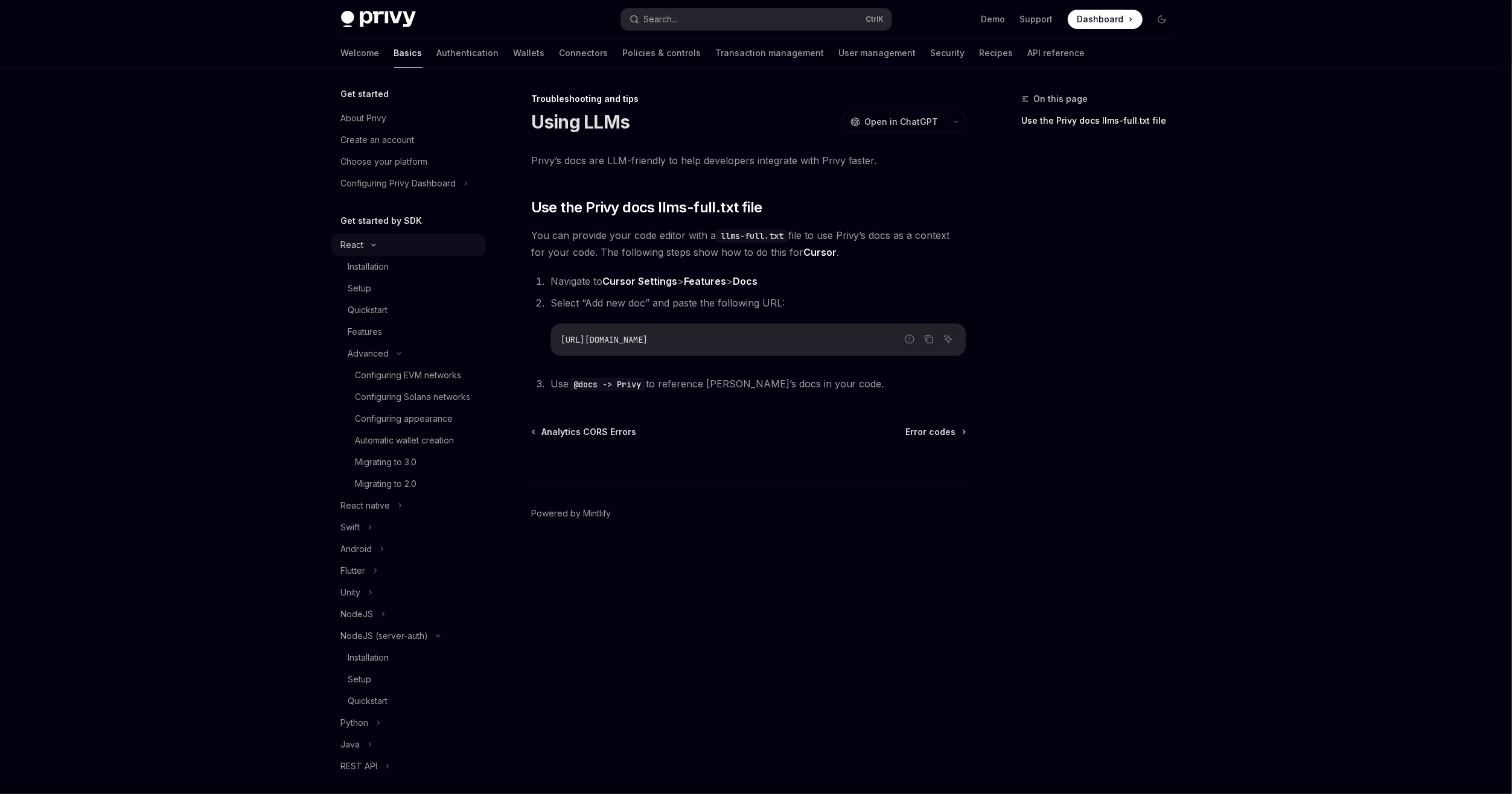
click at [355, 246] on div "React" at bounding box center [352, 245] width 23 height 14
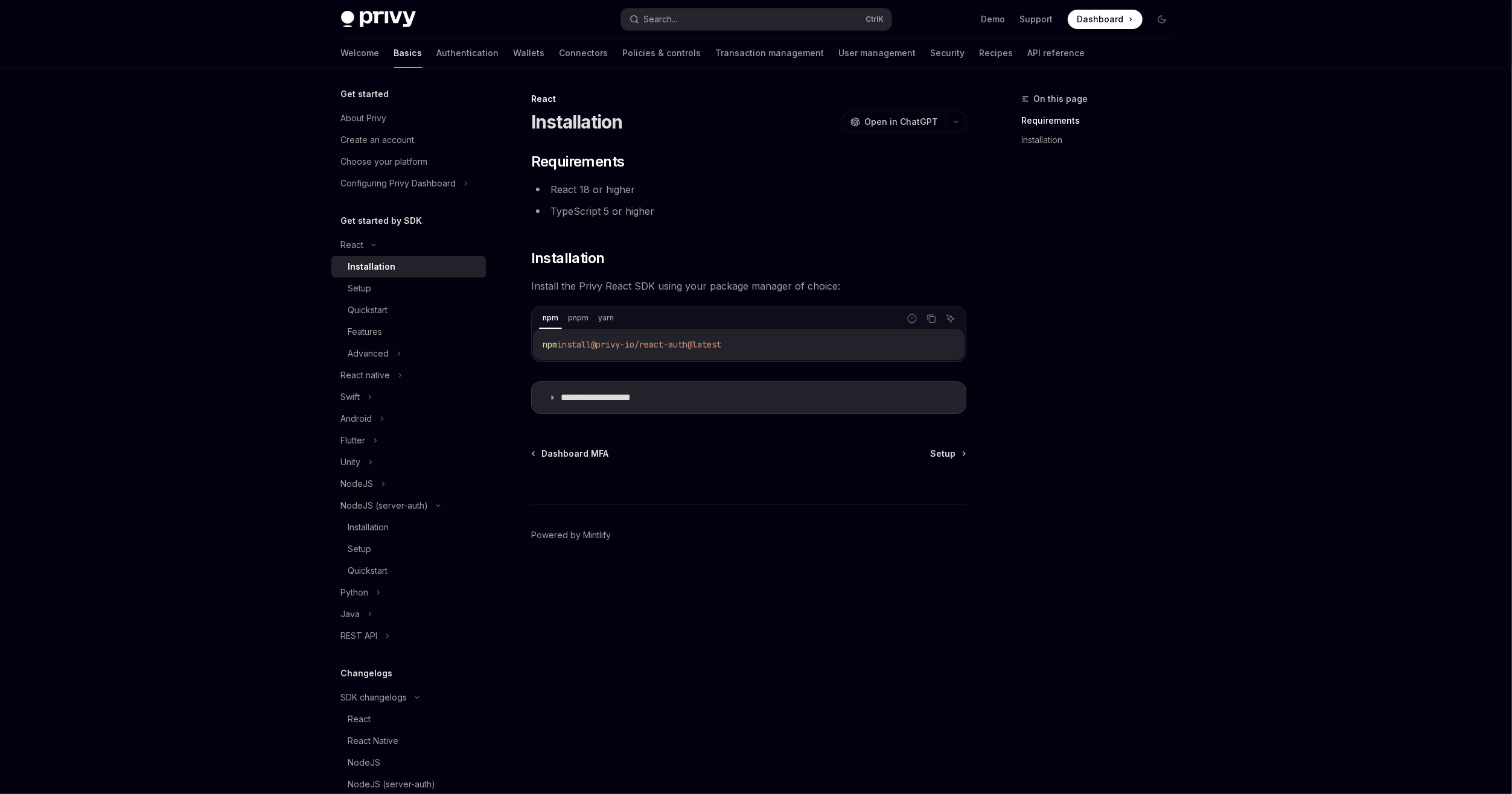
click at [357, 218] on h5 "Get started by SDK" at bounding box center [381, 221] width 81 height 14
click at [921, 763] on div "**********" at bounding box center [635, 443] width 667 height 702
click at [367, 308] on div "Quickstart" at bounding box center [368, 310] width 40 height 14
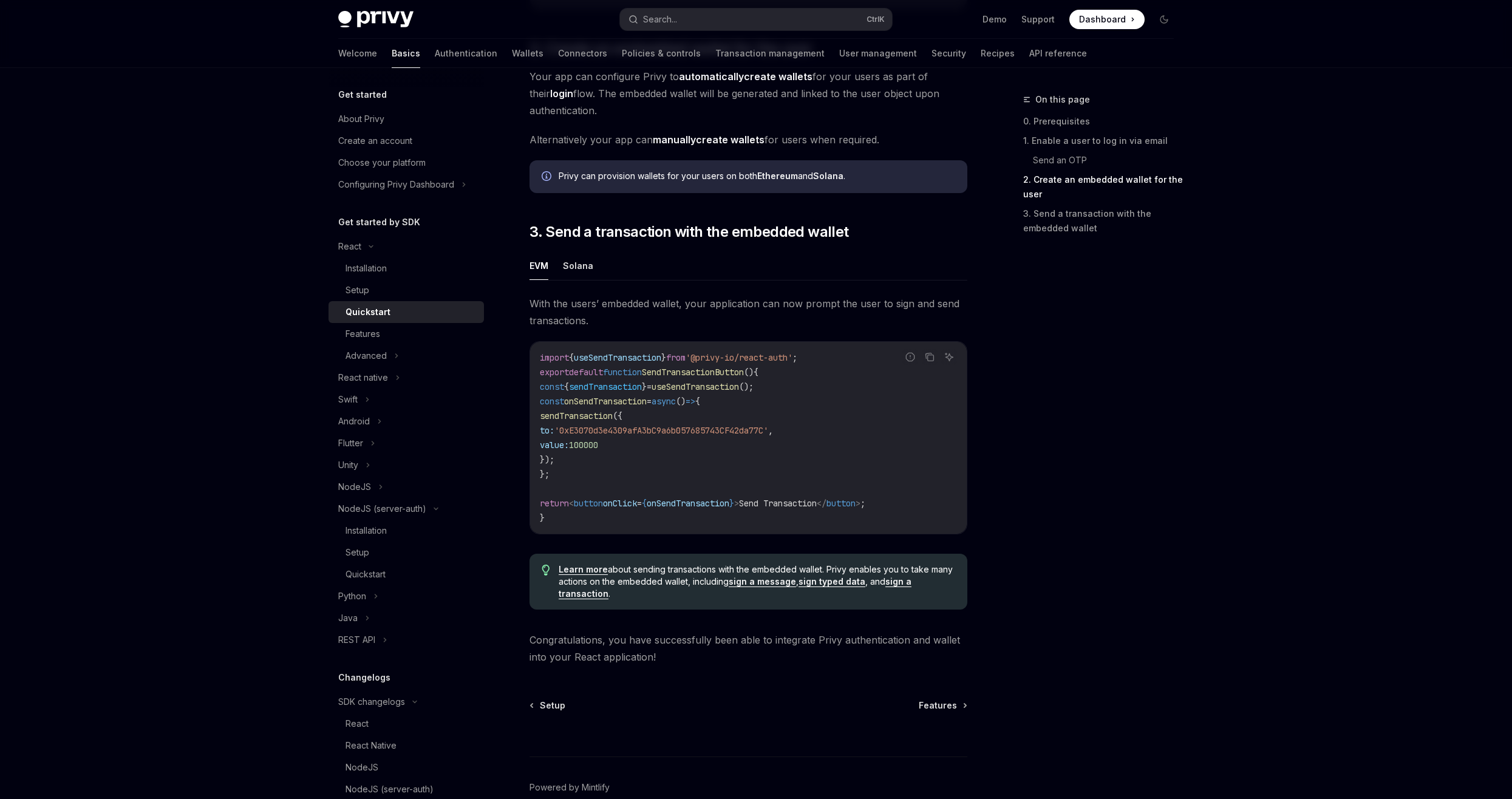
scroll to position [976, 0]
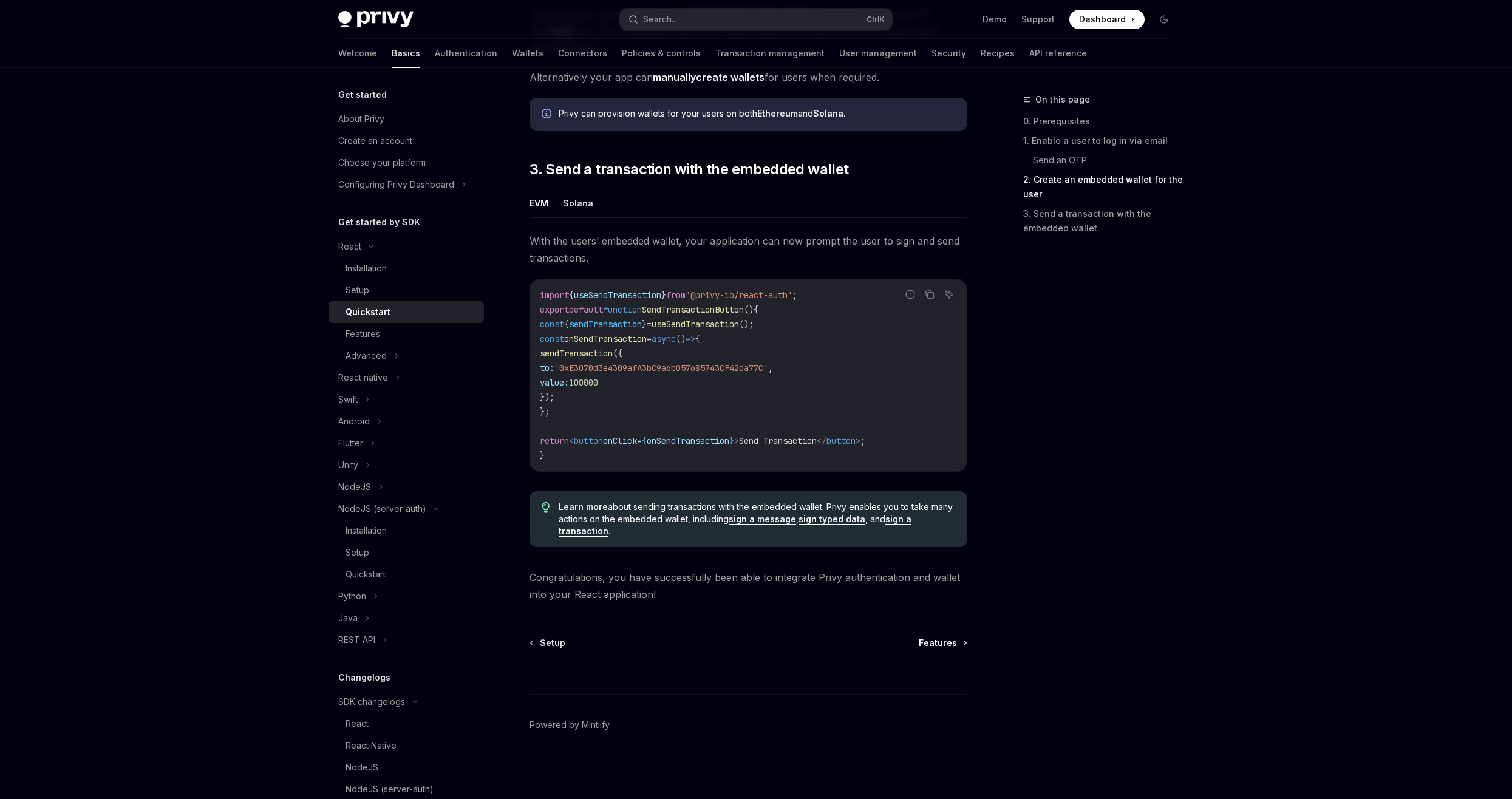
click at [943, 642] on span "Features" at bounding box center [938, 643] width 38 height 12
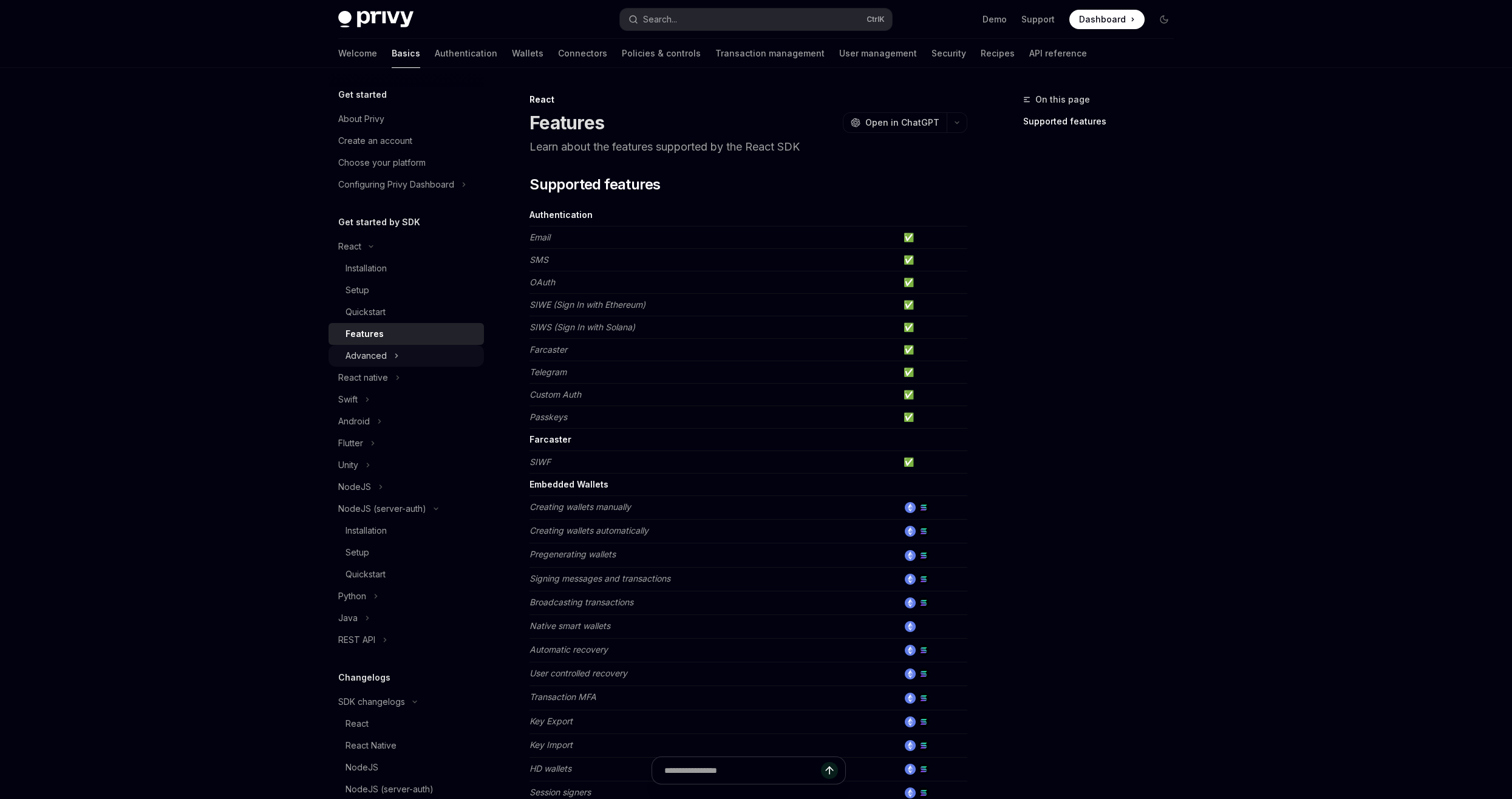
click at [395, 353] on icon at bounding box center [396, 356] width 5 height 14
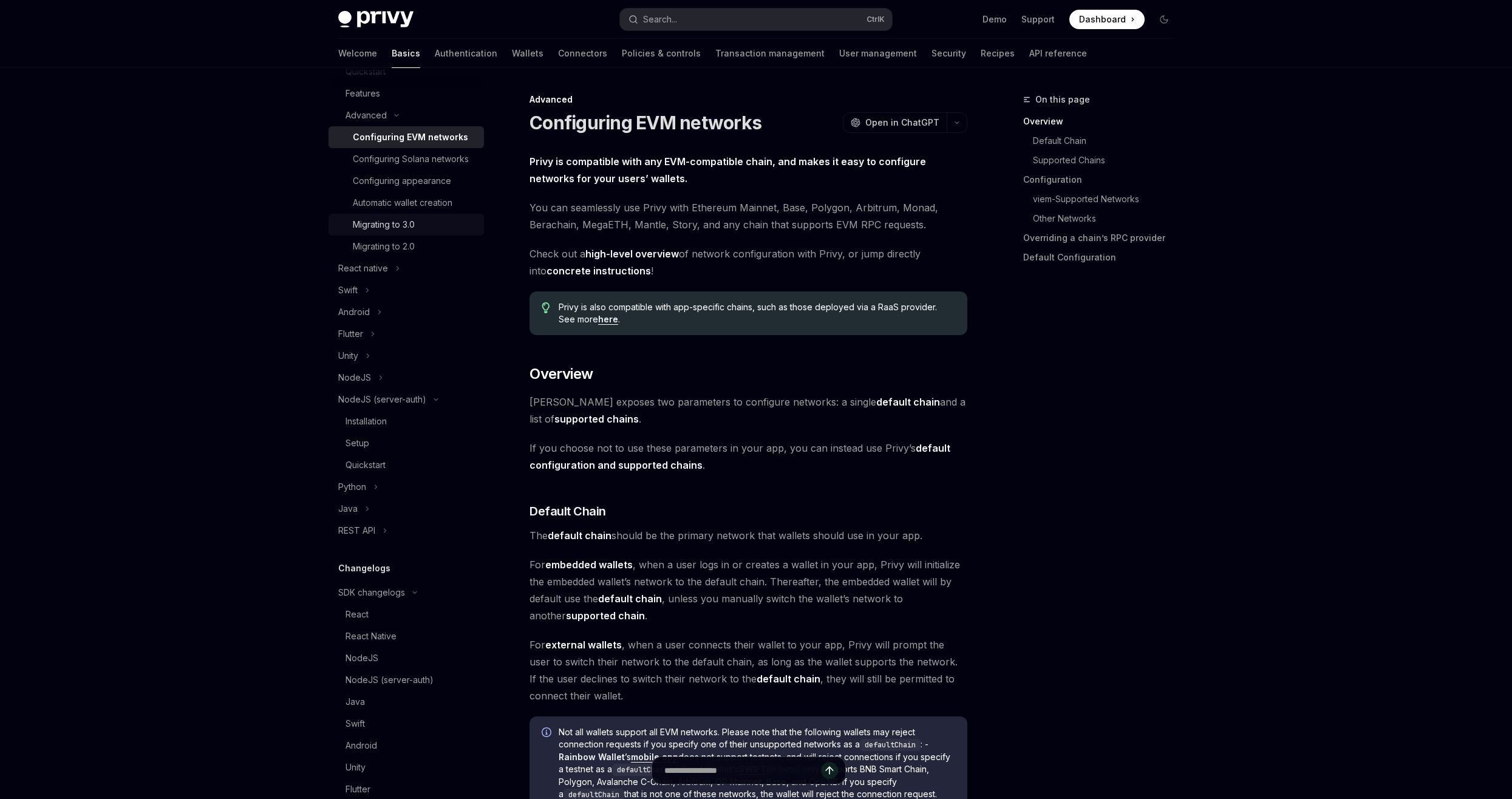
scroll to position [243, 0]
click at [370, 383] on div "NodeJS" at bounding box center [355, 375] width 33 height 14
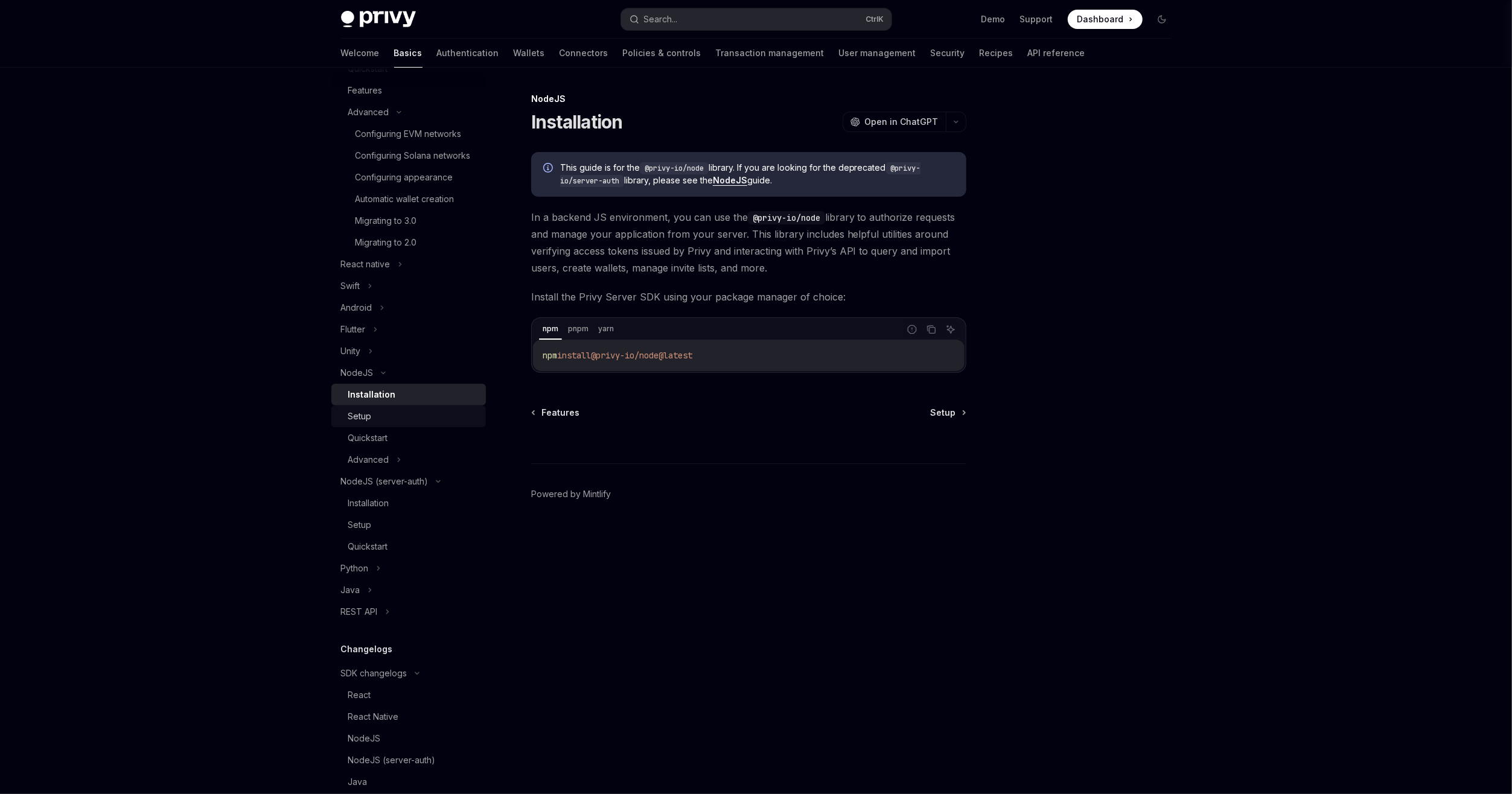
click at [370, 424] on div "Setup" at bounding box center [360, 416] width 23 height 14
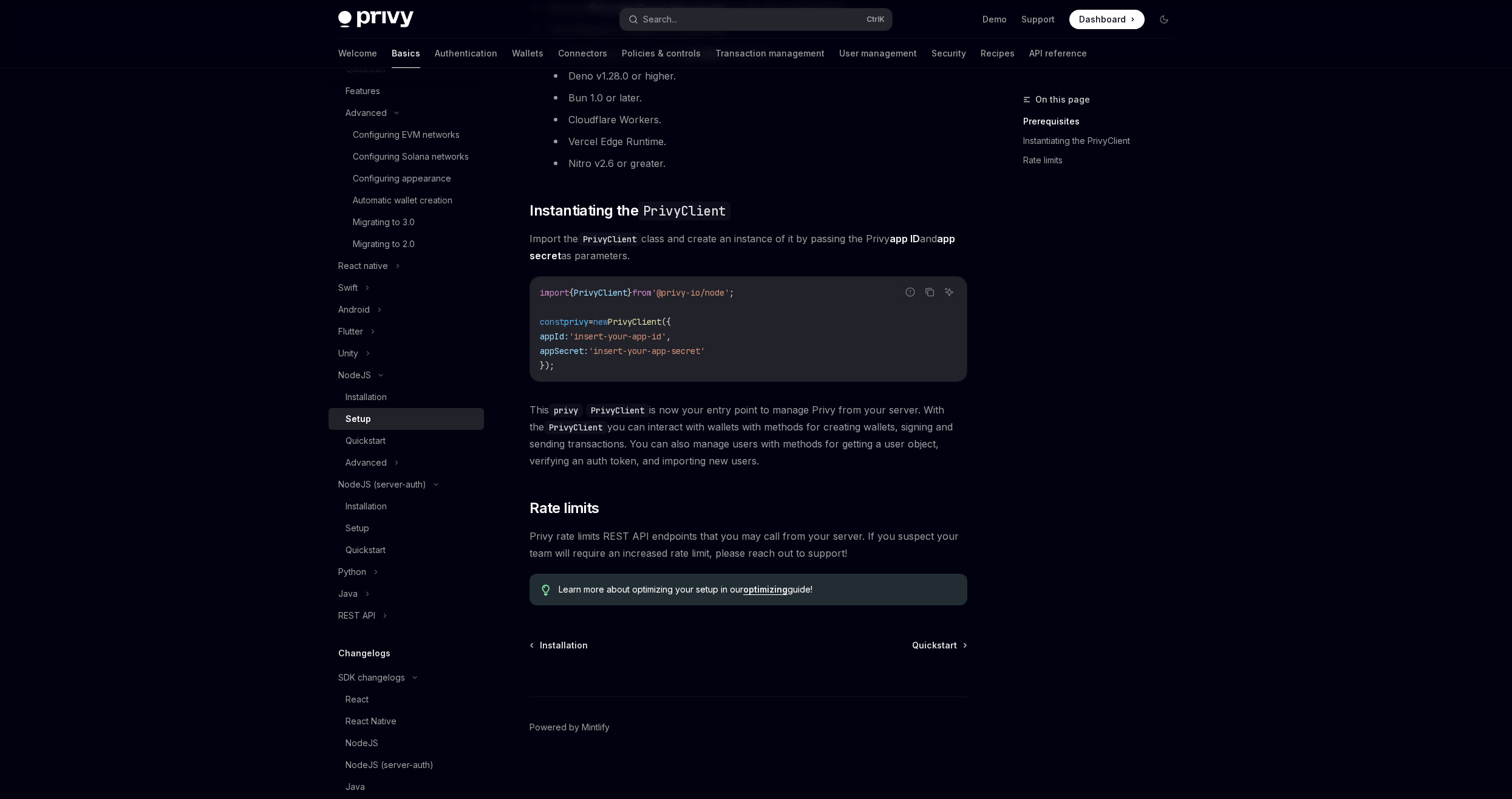
scroll to position [213, 0]
click at [388, 448] on link "Quickstart" at bounding box center [406, 440] width 156 height 22
type textarea "*"
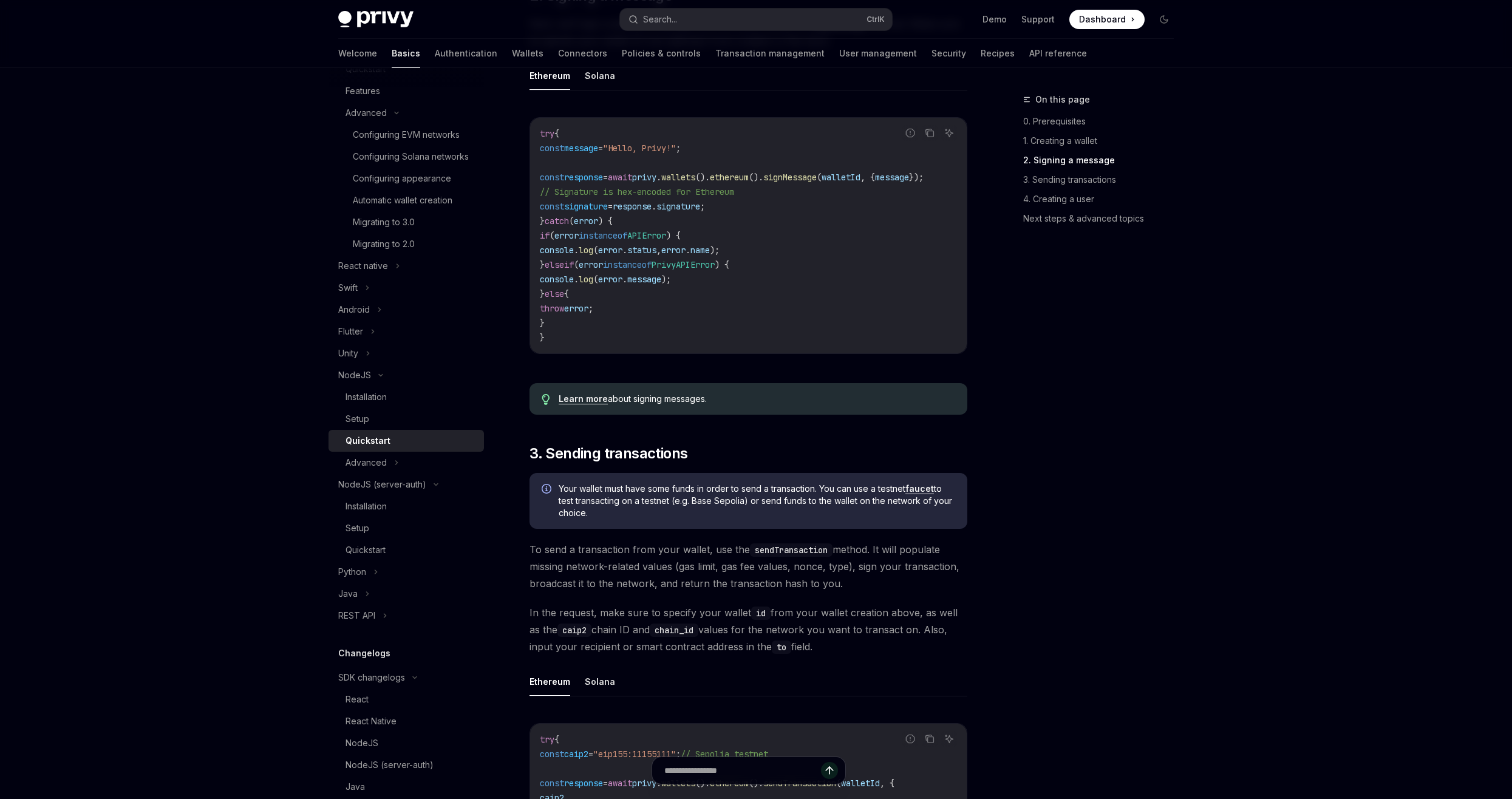
scroll to position [1397, 0]
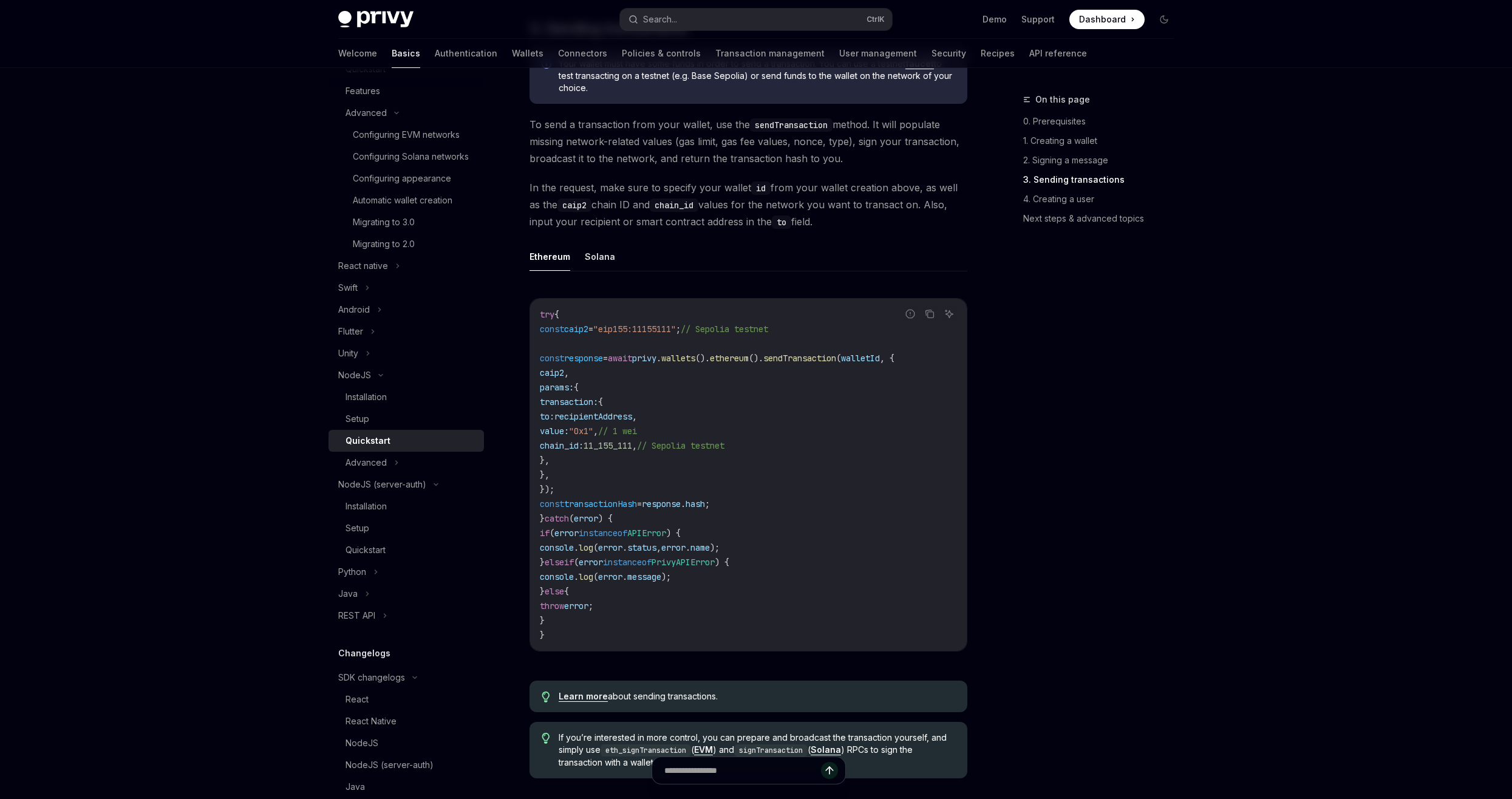
click at [161, 312] on div "Privy Docs home page Search... Ctrl K Demo Support Dashboard Dashboard Search..…" at bounding box center [756, 117] width 1512 height 3029
